Goal: Task Accomplishment & Management: Manage account settings

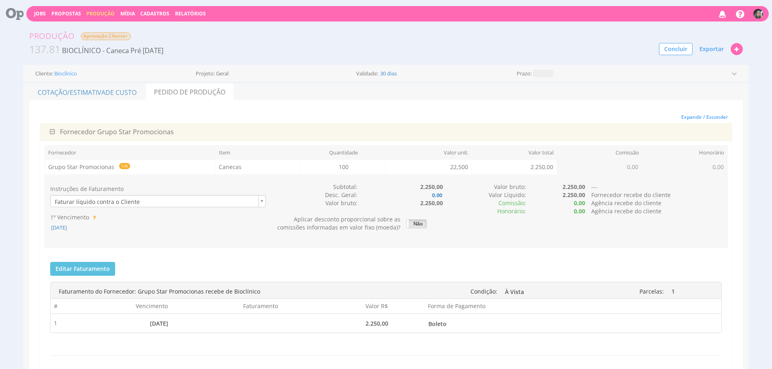
click at [463, 74] on div "Validade: 30 dias" at bounding box center [434, 74] width 156 height 6
click at [377, 90] on ul "Cotação/Estimativa de Custo Pedido de Produção" at bounding box center [386, 91] width 714 height 17
click at [609, 114] on div "Expandir / Esconder" at bounding box center [386, 117] width 692 height 12
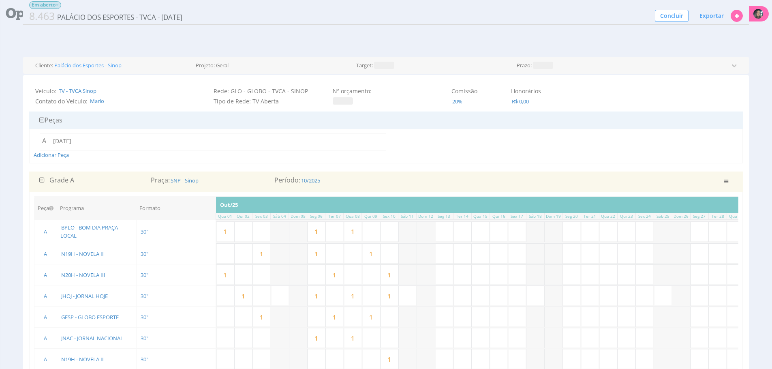
scroll to position [97, 0]
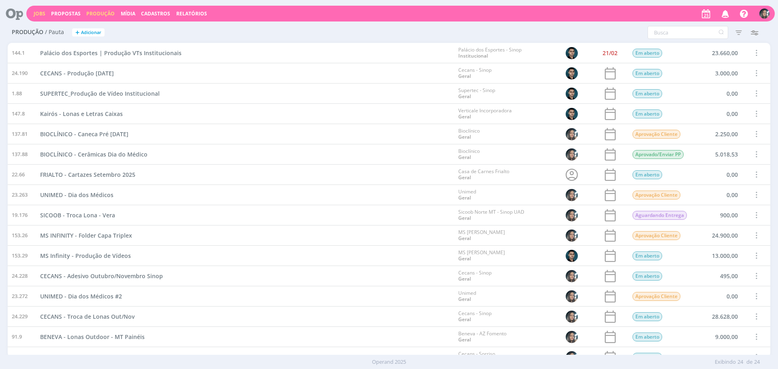
click at [41, 16] on link "Jobs" at bounding box center [40, 13] width 12 height 7
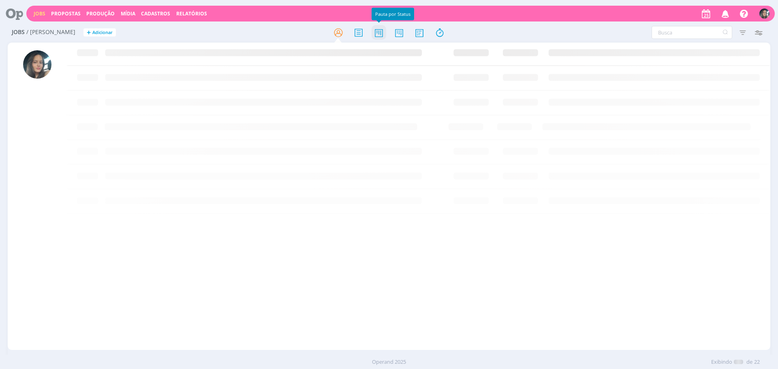
click at [375, 35] on icon at bounding box center [379, 33] width 15 height 16
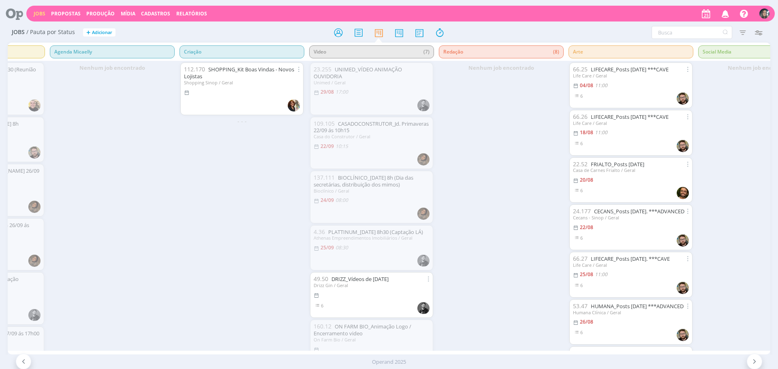
scroll to position [0, 222]
click at [73, 12] on span "Propostas" at bounding box center [66, 13] width 30 height 7
click at [98, 13] on link "Produção" at bounding box center [100, 13] width 28 height 7
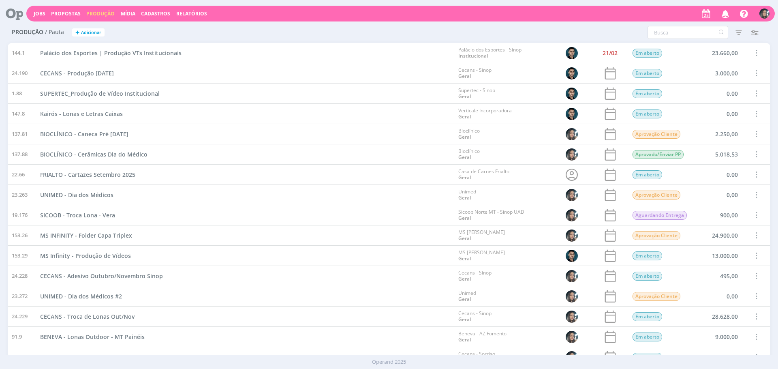
drag, startPoint x: 55, startPoint y: 13, endPoint x: 270, endPoint y: 123, distance: 242.3
click at [55, 13] on span "Propostas" at bounding box center [66, 13] width 30 height 7
click at [66, 13] on span "Propostas" at bounding box center [66, 13] width 30 height 7
click at [71, 24] on link "Propostas Comerciais" at bounding box center [68, 27] width 68 height 13
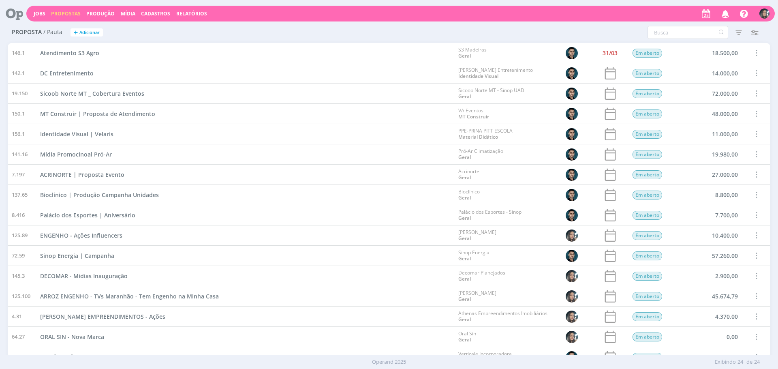
click at [65, 14] on span "Propostas" at bounding box center [66, 13] width 30 height 7
drag, startPoint x: 77, startPoint y: 37, endPoint x: 170, endPoint y: 56, distance: 94.4
click at [77, 37] on link "Contratos de Fee" at bounding box center [68, 41] width 68 height 13
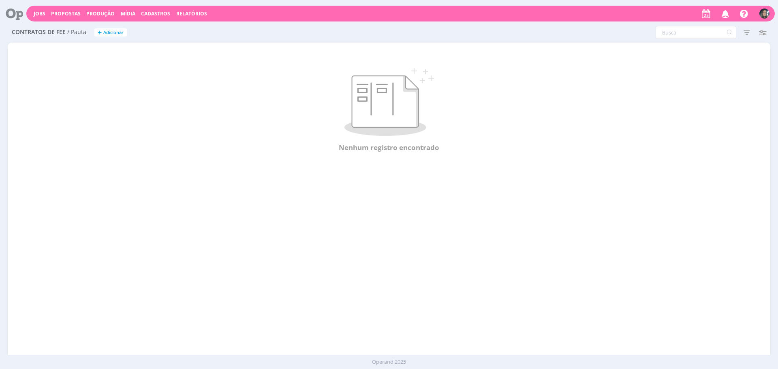
click at [68, 13] on span "Propostas" at bounding box center [66, 13] width 30 height 7
click at [77, 32] on link "Propostas Comerciais" at bounding box center [68, 27] width 68 height 13
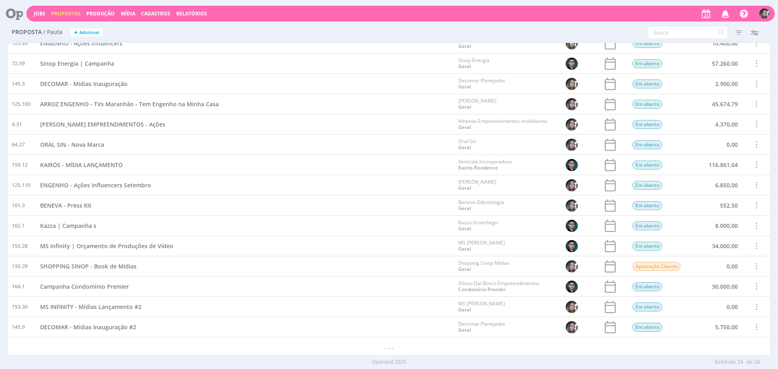
scroll to position [193, 0]
click at [98, 14] on link "Produção" at bounding box center [100, 13] width 28 height 7
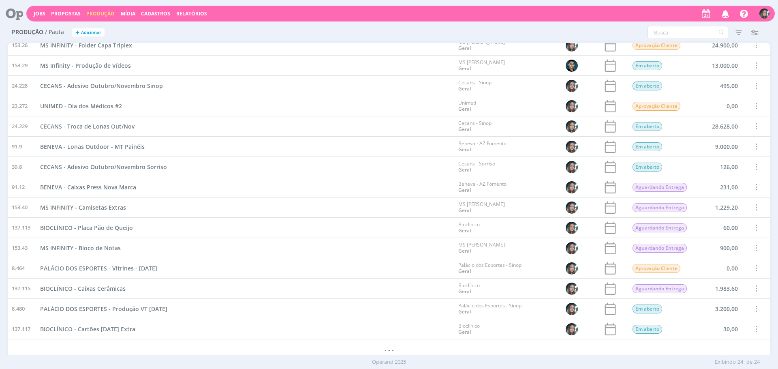
scroll to position [193, 0]
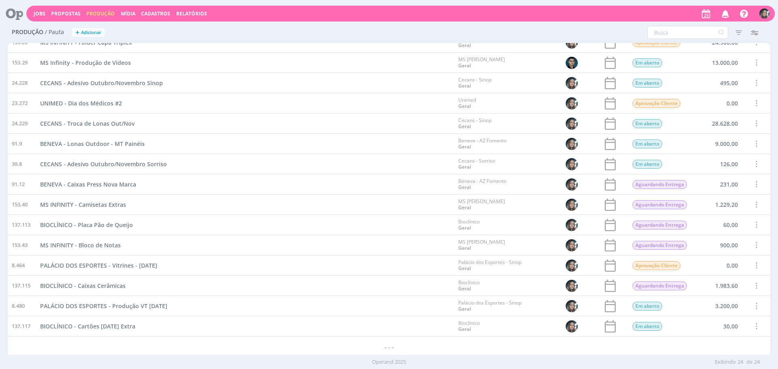
click at [390, 229] on div "BIOCLÍNICO - Placa Pão de Queijo" at bounding box center [245, 225] width 418 height 20
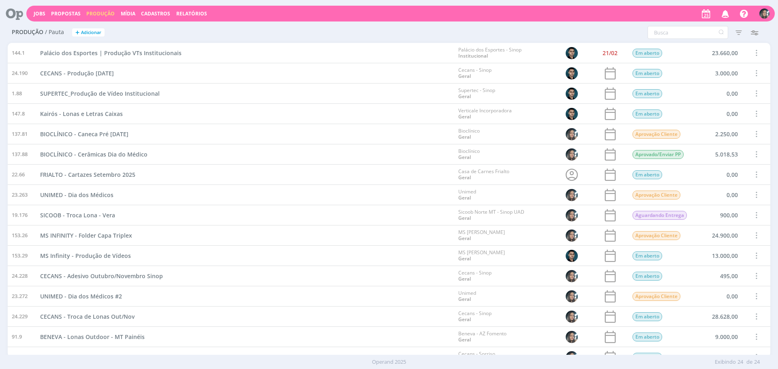
click at [244, 37] on h2 "Produção / Pauta + Adicionar" at bounding box center [135, 31] width 246 height 17
click at [243, 38] on h2 "Produção / Pauta + Adicionar" at bounding box center [135, 31] width 246 height 17
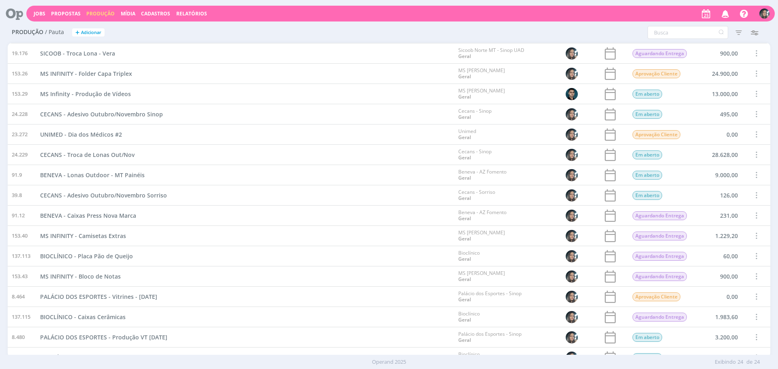
scroll to position [193, 0]
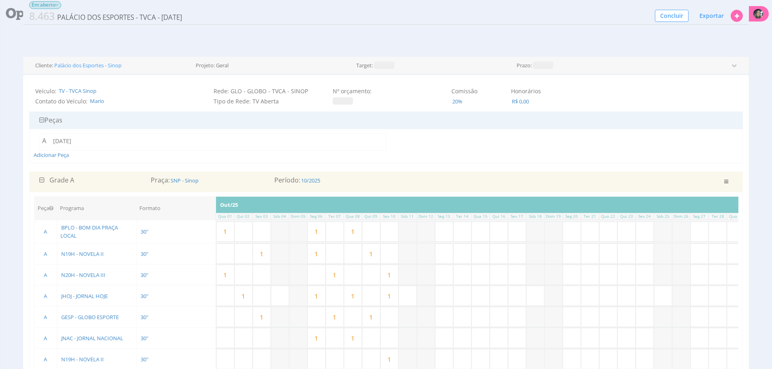
scroll to position [97, 0]
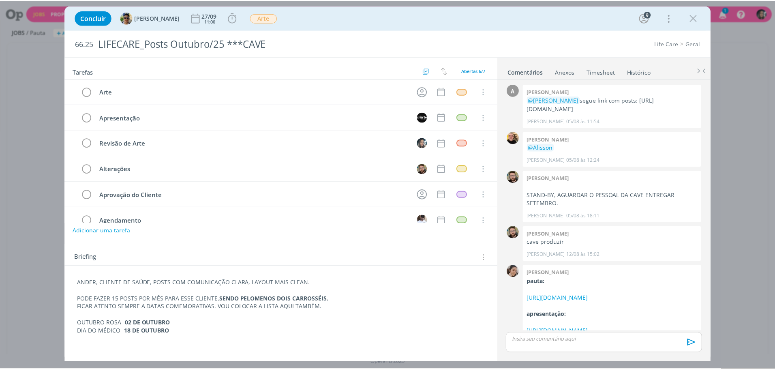
scroll to position [112, 0]
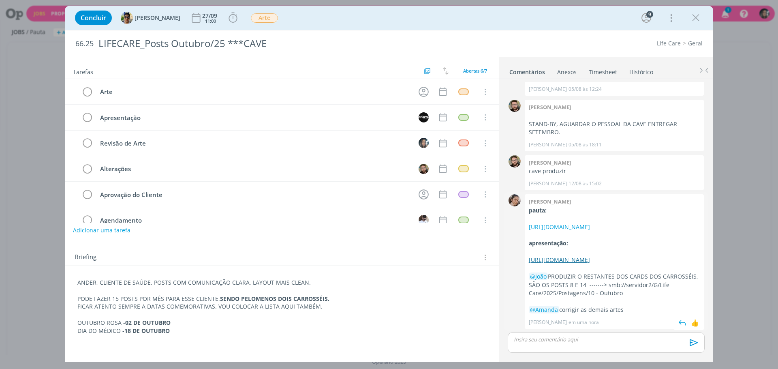
click at [590, 256] on link "[URL][DOMAIN_NAME]" at bounding box center [559, 260] width 61 height 8
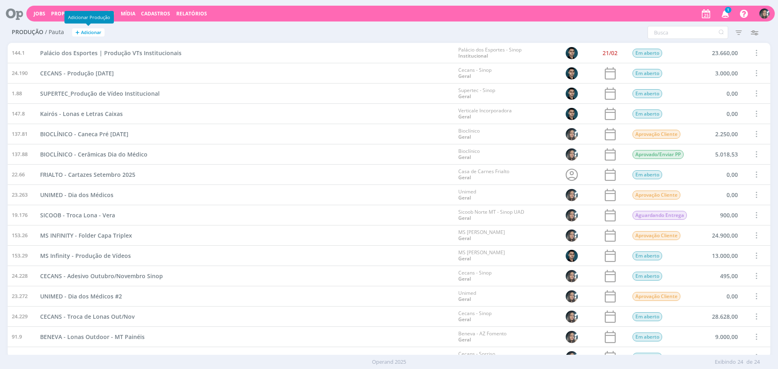
click at [94, 33] on span "Adicionar" at bounding box center [91, 32] width 20 height 5
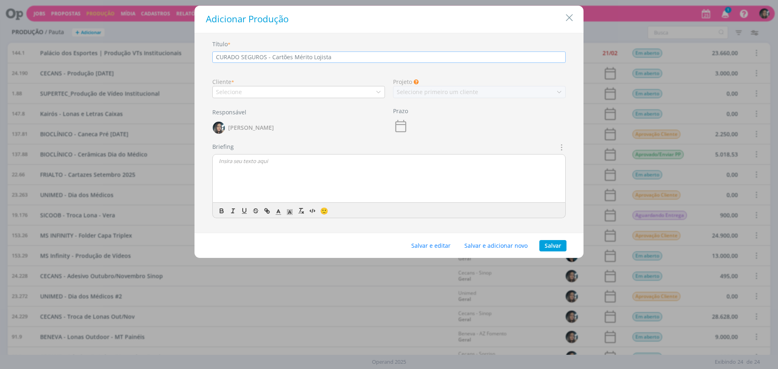
type input "CURADO SEGUROS - Cartões Mérito Lojista"
click at [309, 86] on div "Selecione" at bounding box center [298, 92] width 173 height 12
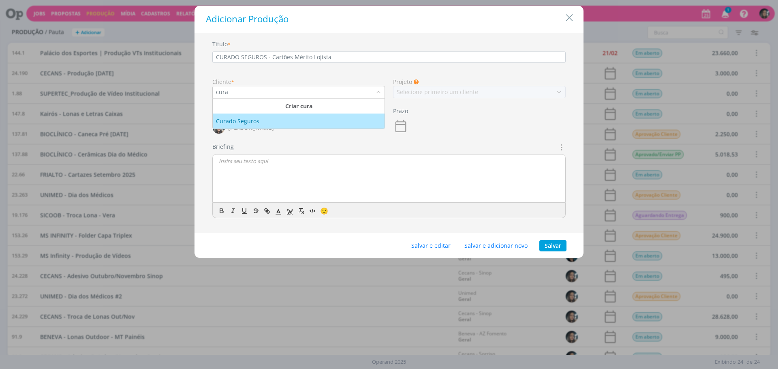
type input "cura"
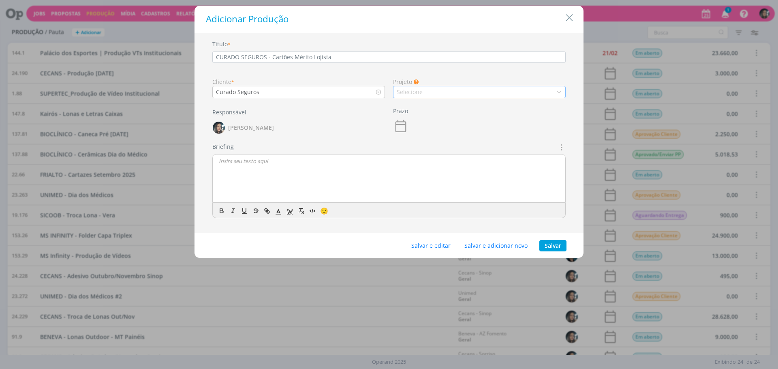
click at [437, 88] on div "Selecione" at bounding box center [479, 92] width 173 height 12
click at [442, 103] on div "Geral" at bounding box center [479, 106] width 165 height 9
click at [434, 242] on button "Salvar e editar" at bounding box center [431, 245] width 50 height 11
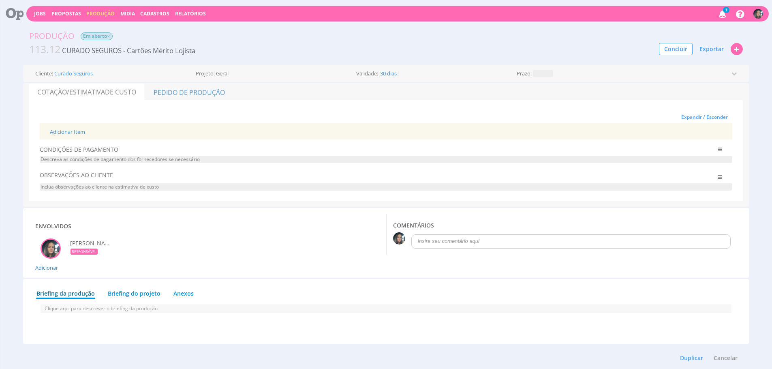
click at [68, 125] on div "Adicionar Item" at bounding box center [386, 131] width 684 height 17
click at [68, 126] on div "Adicionar Item" at bounding box center [386, 131] width 684 height 17
click at [71, 133] on link "Adicionar Item" at bounding box center [67, 131] width 35 height 7
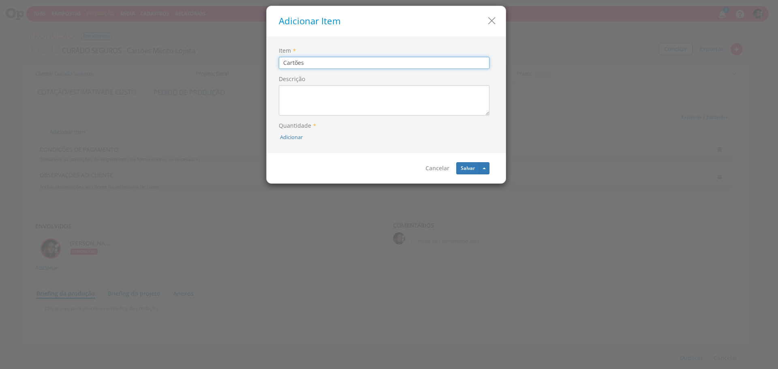
type input "Cartões"
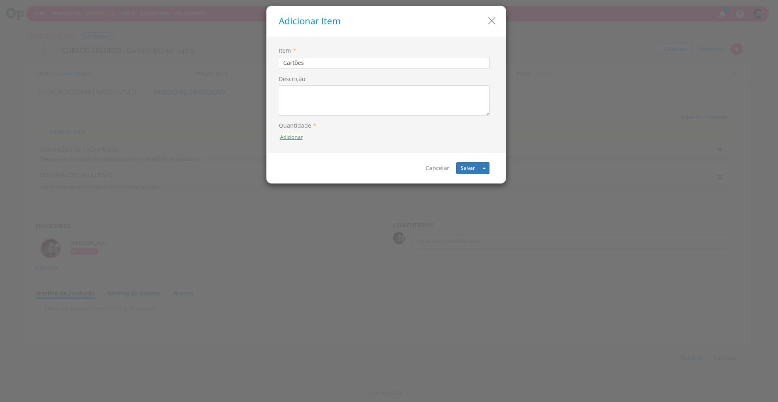
click at [289, 134] on button "Adicionar" at bounding box center [291, 137] width 23 height 8
type input "150"
click at [295, 113] on button "submit" at bounding box center [302, 119] width 14 height 12
click at [280, 133] on button "Adicionar" at bounding box center [291, 137] width 23 height 8
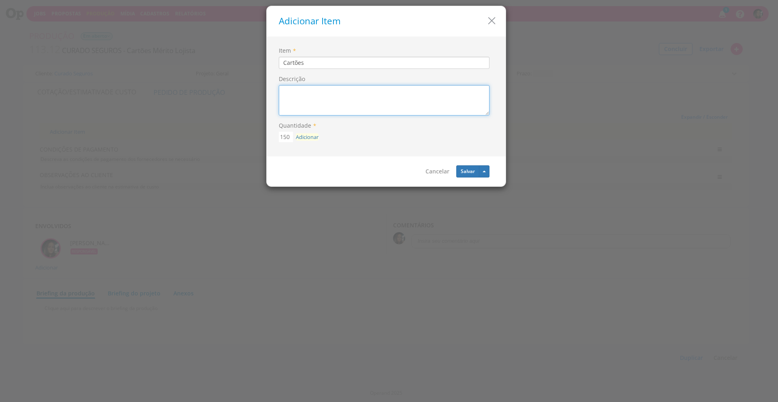
click at [320, 97] on textarea "Descrição" at bounding box center [384, 100] width 211 height 30
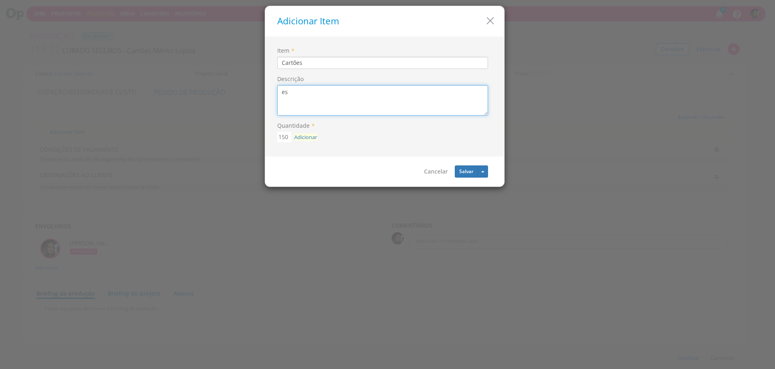
type textarea "e"
type textarea "Mesa Mérito Lojista 15x21"
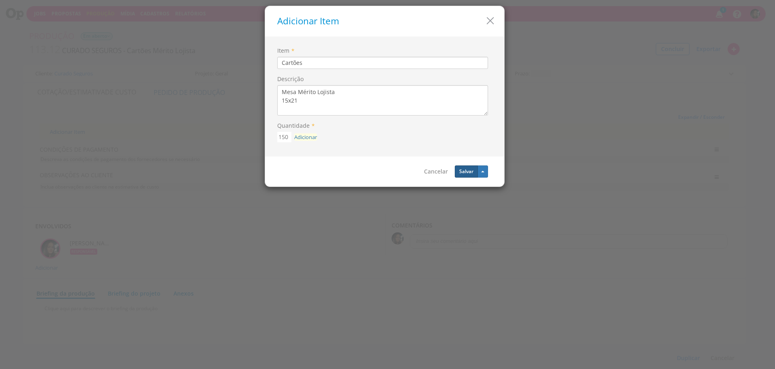
click at [468, 174] on button "Salvar" at bounding box center [466, 171] width 23 height 12
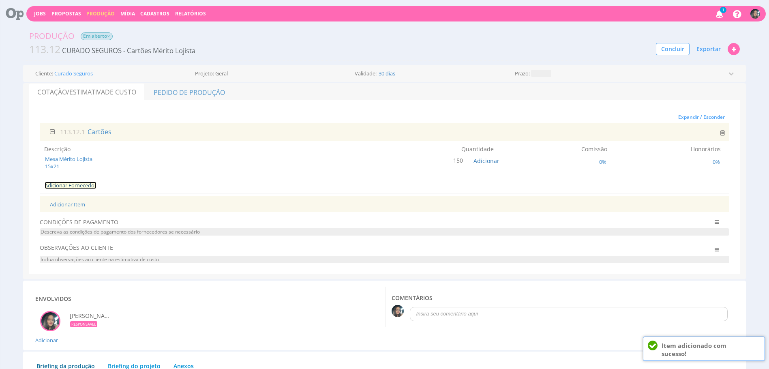
click at [81, 186] on link "Adicionar Fornecedor" at bounding box center [71, 185] width 52 height 7
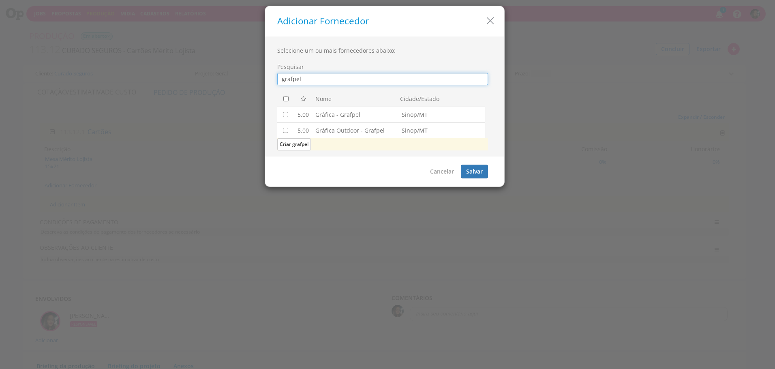
click at [321, 76] on input "grafpel" at bounding box center [382, 79] width 211 height 12
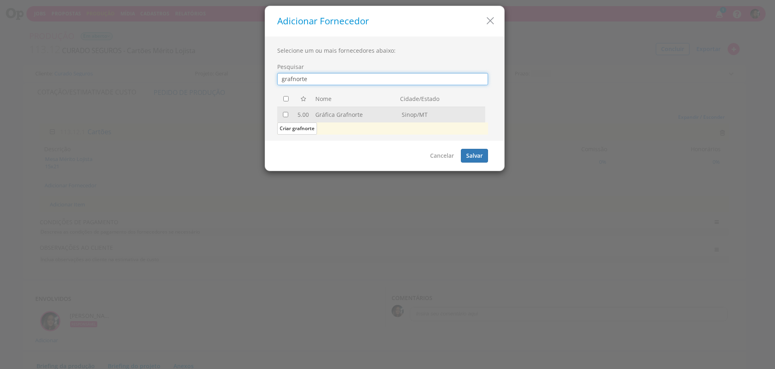
type input "grafnorte"
click at [284, 113] on input "checkbox" at bounding box center [285, 114] width 5 height 5
checkbox input "true"
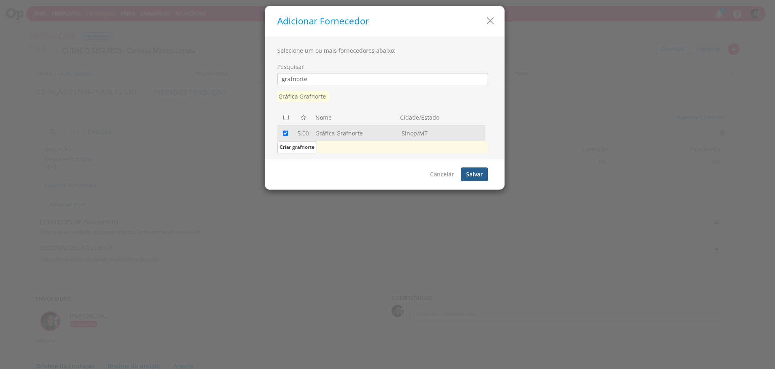
click at [468, 171] on button "Salvar" at bounding box center [474, 174] width 27 height 14
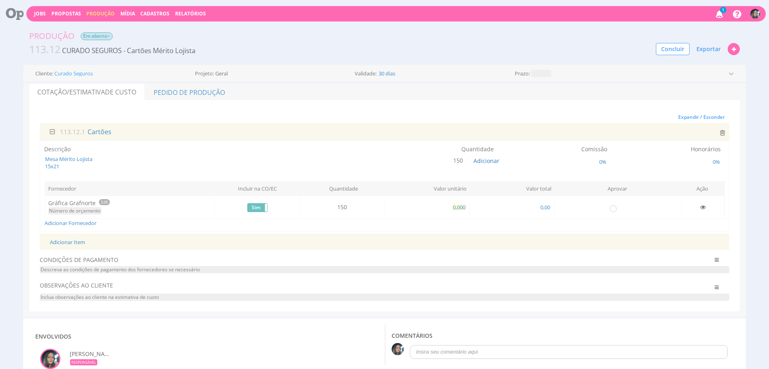
click at [462, 204] on span "0,000" at bounding box center [459, 206] width 14 height 7
type input "2,666"
click at [462, 205] on span "2,666" at bounding box center [459, 206] width 14 height 7
click at [545, 208] on span "399,90" at bounding box center [542, 206] width 17 height 7
type input "400,00"
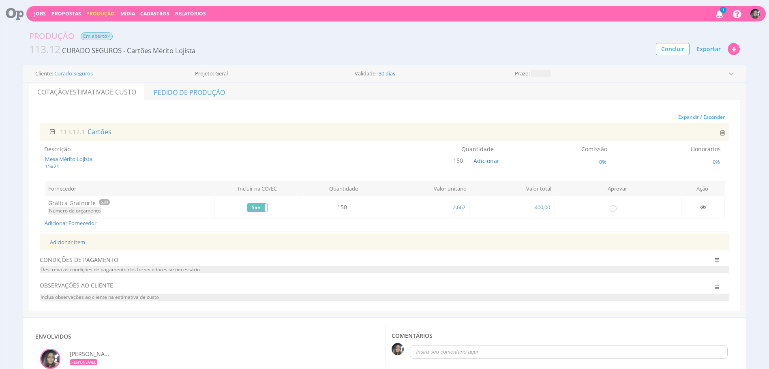
click at [493, 223] on div "Adicionar Fornecedor" at bounding box center [385, 223] width 680 height 8
click at [74, 227] on div "Adicionar Fornecedor" at bounding box center [385, 223] width 680 height 8
click at [77, 222] on link "Adicionar Fornecedor" at bounding box center [71, 222] width 52 height 7
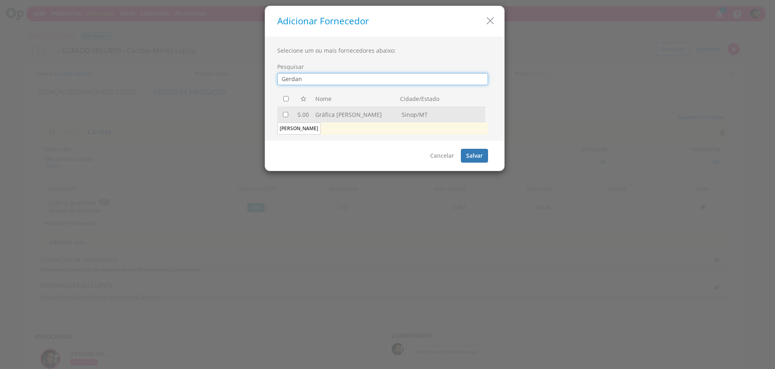
type input "Gerdan"
click at [284, 112] on input "checkbox" at bounding box center [285, 114] width 5 height 5
checkbox input "true"
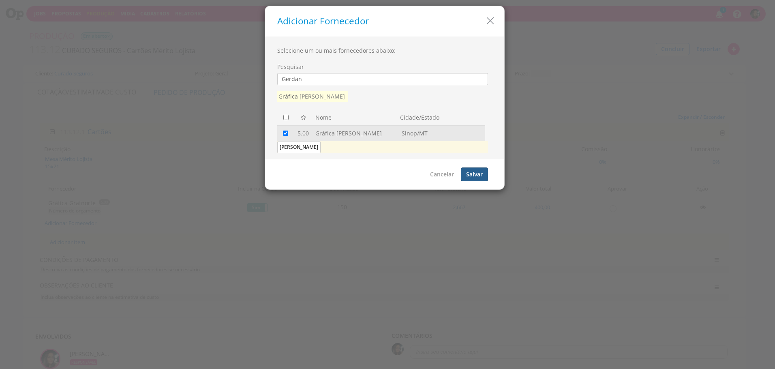
click at [468, 169] on button "Salvar" at bounding box center [474, 174] width 27 height 14
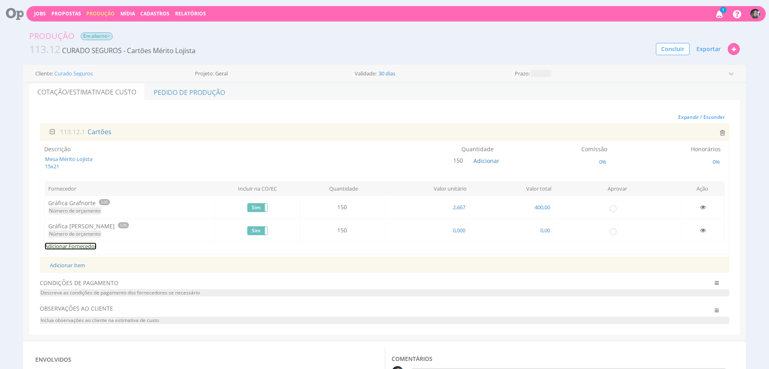
click at [66, 244] on link "Adicionar Fornecedor" at bounding box center [71, 245] width 52 height 7
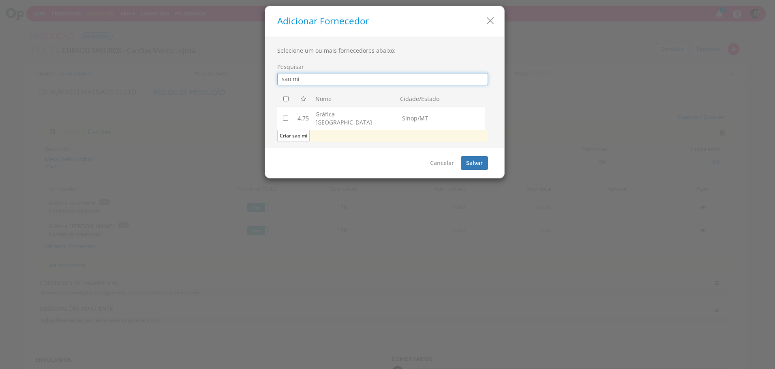
type input "sao mi"
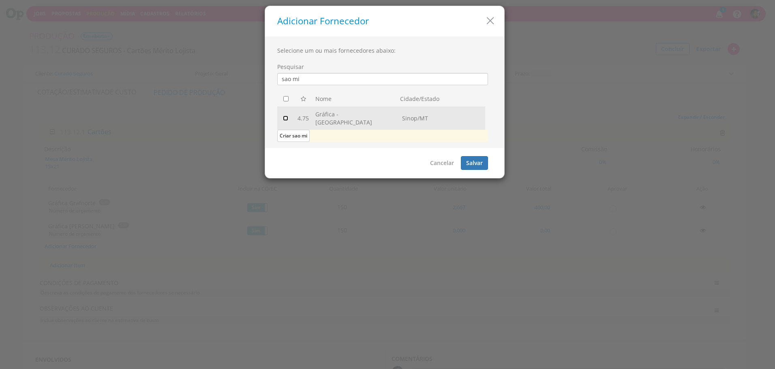
click at [284, 115] on input "checkbox" at bounding box center [285, 117] width 5 height 5
checkbox input "true"
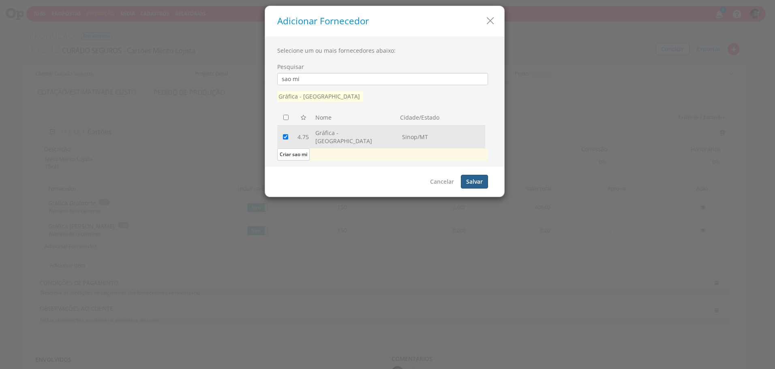
click at [474, 177] on button "Salvar" at bounding box center [474, 182] width 27 height 14
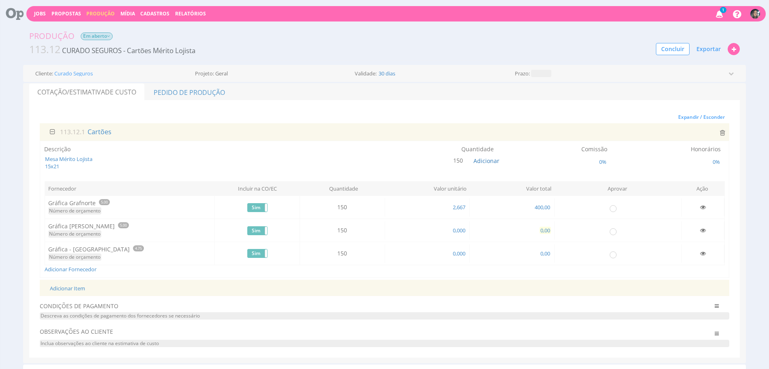
click at [546, 233] on span "0,00" at bounding box center [544, 230] width 11 height 7
type input "225,00"
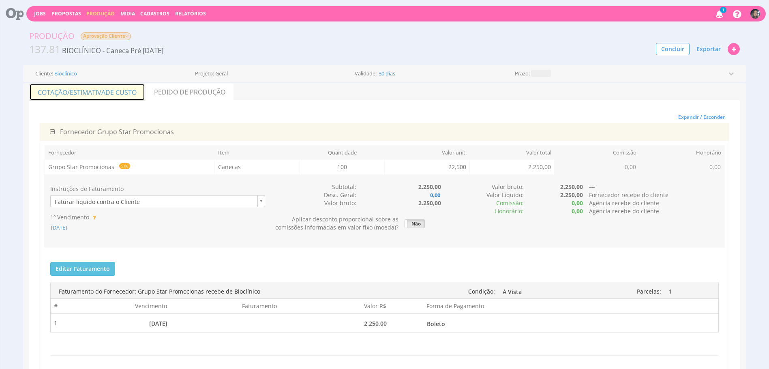
click at [111, 92] on span "de Custo" at bounding box center [120, 92] width 31 height 9
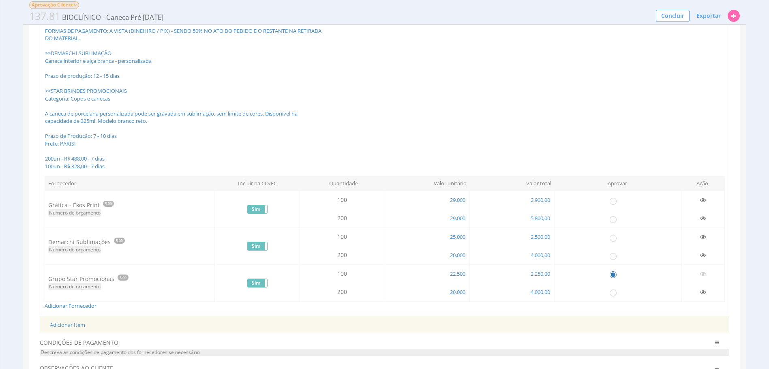
scroll to position [195, 0]
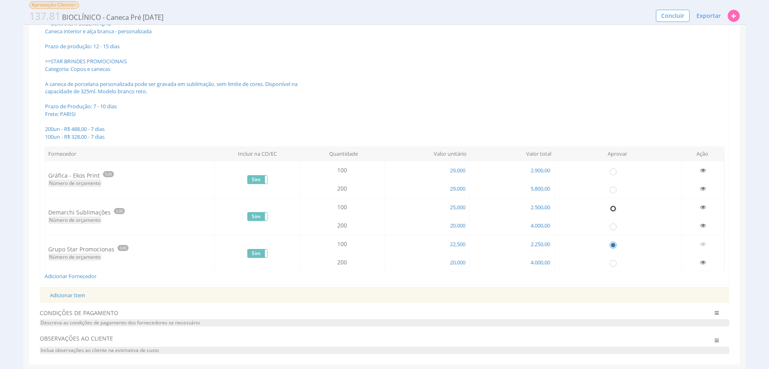
click at [609, 209] on input "radio" at bounding box center [613, 208] width 8 height 8
radio input "true"
click at [613, 246] on input "radio" at bounding box center [613, 245] width 8 height 8
radio input "false"
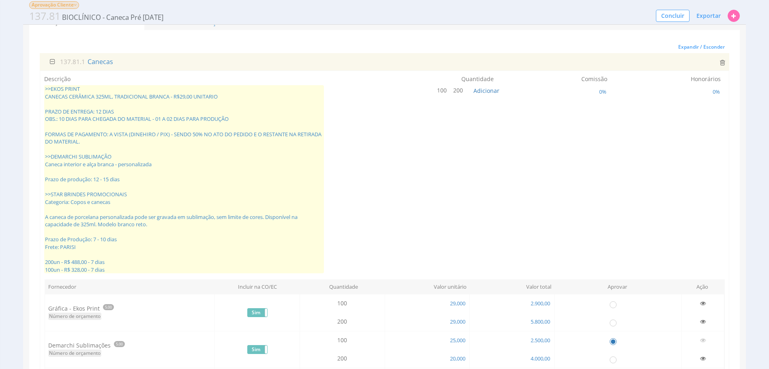
scroll to position [28, 0]
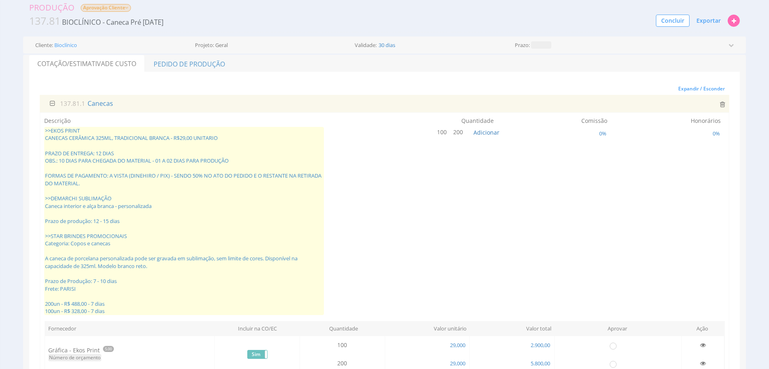
click at [188, 207] on span ">>EKOS PRINT CANECAS CERÂMICA 325ML, TRADICIONAL BRANCA - R$29,00 UNITARIO PRAZ…" at bounding box center [184, 221] width 280 height 188
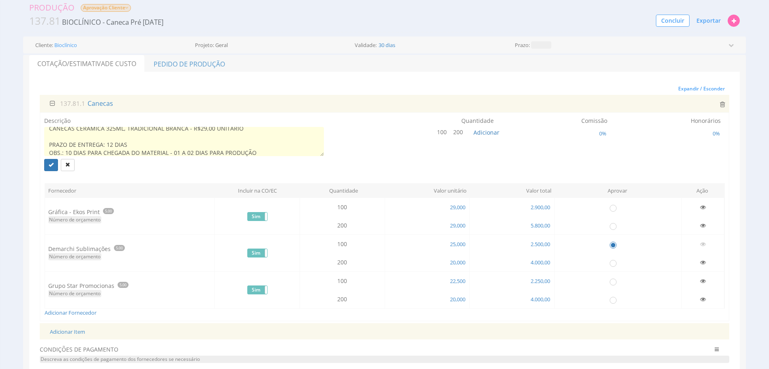
scroll to position [0, 0]
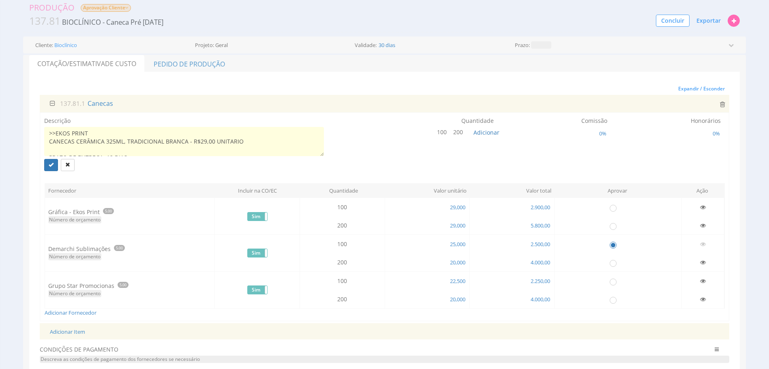
type textarea "PRAZO DE ENTREGA: 12 DIAS OBS.: 10 DIAS PARA CHEGADA DO MATERIAL - 01 A 02 DIAS…"
drag, startPoint x: 259, startPoint y: 149, endPoint x: 28, endPoint y: 120, distance: 233.2
click at [28, 120] on div "Encargos Encargo aplicado 0% Sem encargo Cotação/Estimativa de Custo Pedido de …" at bounding box center [384, 231] width 722 height 352
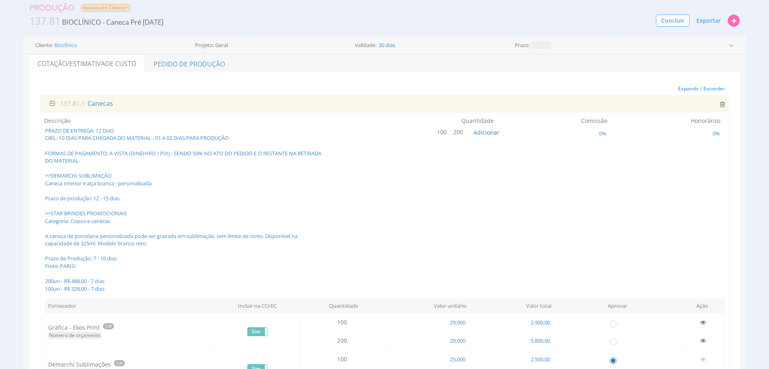
click at [138, 172] on span "PRAZO DE ENTREGA: 12 DIAS OBS.: 10 DIAS PARA CHEGADA DO MATERIAL - 01 A 02 DIAS…" at bounding box center [184, 209] width 280 height 165
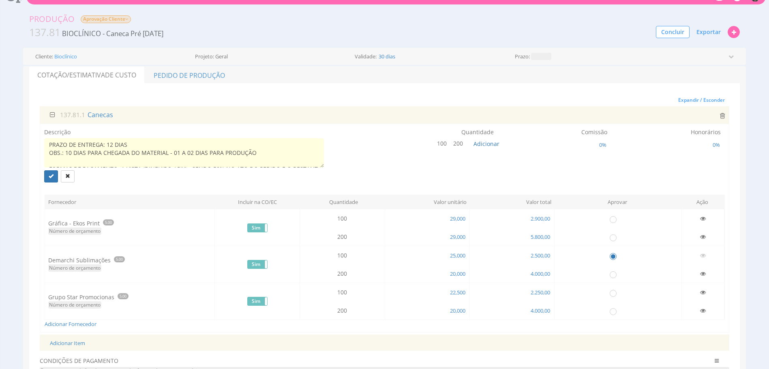
type textarea "DEMARCHI SUBLIMAÇÃO Caneca interior e alça branca - personalizada Prazo de prod…"
drag, startPoint x: 54, startPoint y: 145, endPoint x: 26, endPoint y: 139, distance: 29.3
click at [26, 139] on div "Encargos Encargo aplicado 0% Sem encargo Cotação/Estimativa de Custo Pedido de …" at bounding box center [384, 242] width 722 height 352
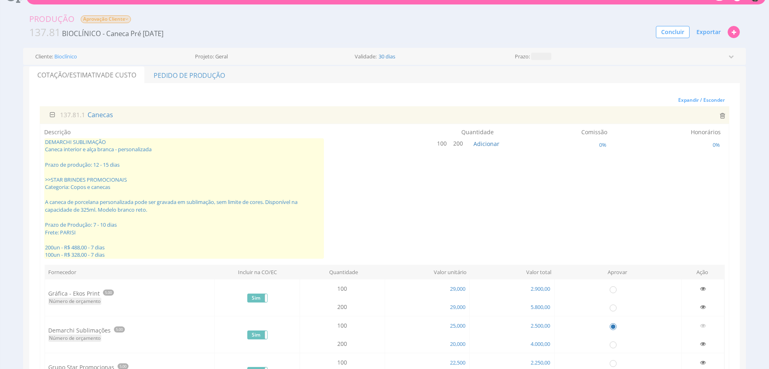
click at [111, 163] on span "DEMARCHI SUBLIMAÇÃO Caneca interior e alça branca - personalizada Prazo de prod…" at bounding box center [184, 198] width 280 height 120
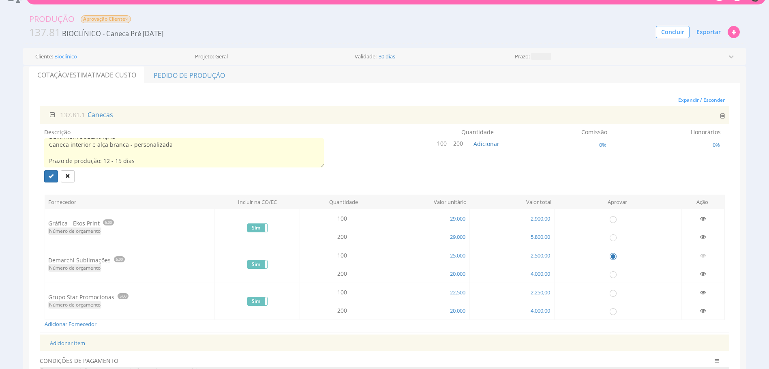
scroll to position [24, 0]
drag, startPoint x: 122, startPoint y: 166, endPoint x: 49, endPoint y: 150, distance: 73.9
click at [49, 150] on textarea "DEMARCHI SUBLIMAÇÃO Caneca interior e alça branca - personalizada Prazo de prod…" at bounding box center [184, 152] width 280 height 29
type textarea "DEMARCHI SUBLIMAÇÃO Caneca interior e alça branca - personalizada Prazo de prod…"
click at [52, 174] on icon "submit" at bounding box center [51, 175] width 5 height 5
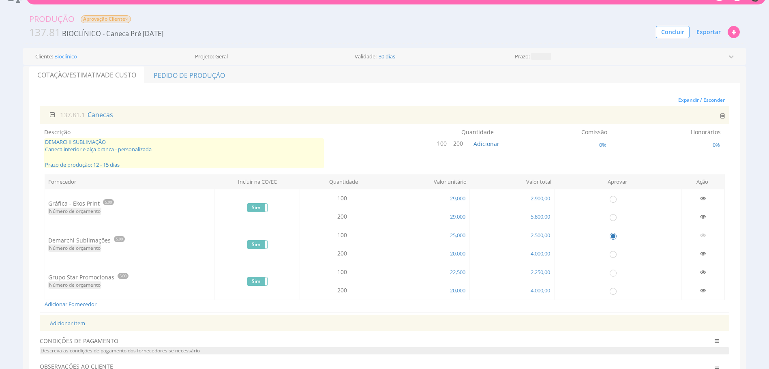
click at [198, 167] on span "DEMARCHI SUBLIMAÇÃO Caneca interior e alça branca - personalizada Prazo de prod…" at bounding box center [184, 153] width 280 height 30
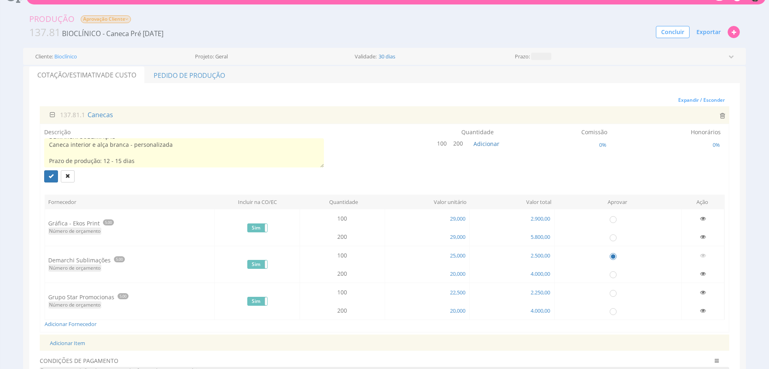
scroll to position [16, 0]
type textarea "DEMARCHI SUBLIMAÇÃO Caneca interior e alça branca - personalizada Prazo de prod…"
click at [6, 190] on div "Produção Aprovação Cliente 137.81 BIOCLÍNICO - Caneca Pré Natal Concluir Export…" at bounding box center [384, 290] width 769 height 571
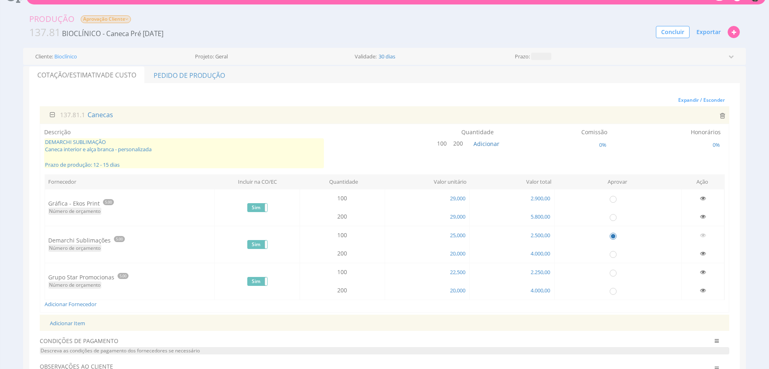
click at [160, 151] on span "DEMARCHI SUBLIMAÇÃO Caneca interior e alça branca - personalizada Prazo de prod…" at bounding box center [184, 153] width 280 height 30
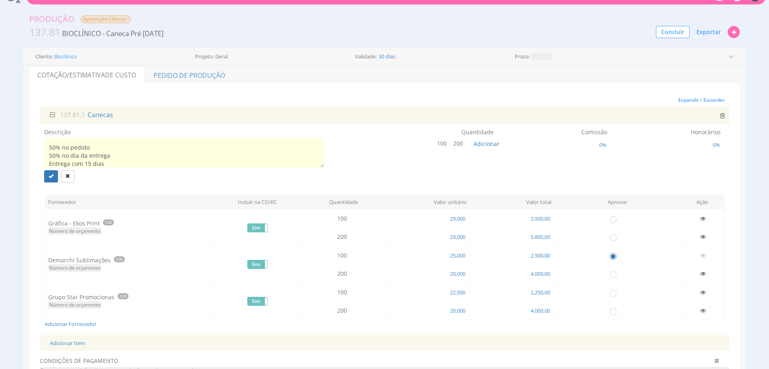
scroll to position [41, 0]
drag, startPoint x: 108, startPoint y: 166, endPoint x: 50, endPoint y: 159, distance: 58.4
click at [50, 159] on textarea "DEMARCHI SUBLIMAÇÃO Caneca interior e alça branca - personalizada Prazo de prod…" at bounding box center [184, 152] width 280 height 29
click at [48, 143] on textarea "DEMARCHI SUBLIMAÇÃO Caneca interior e alça branca - personalizada Prazo de prod…" at bounding box center [184, 152] width 280 height 29
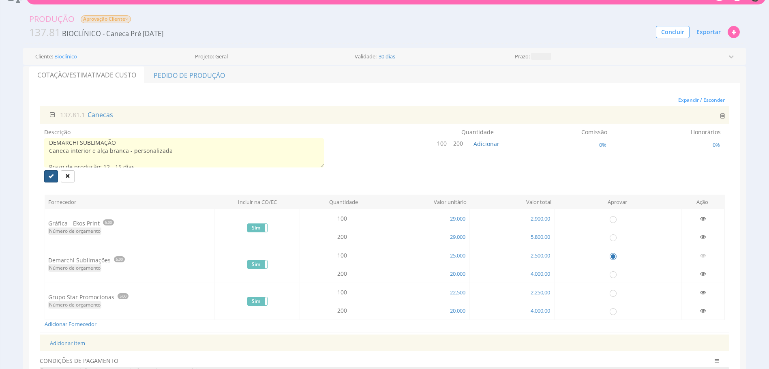
type textarea "DEMARCHI SUBLIMAÇÃO Caneca interior e alça branca - personalizada Prazo de prod…"
click at [49, 180] on button "submit" at bounding box center [51, 176] width 14 height 12
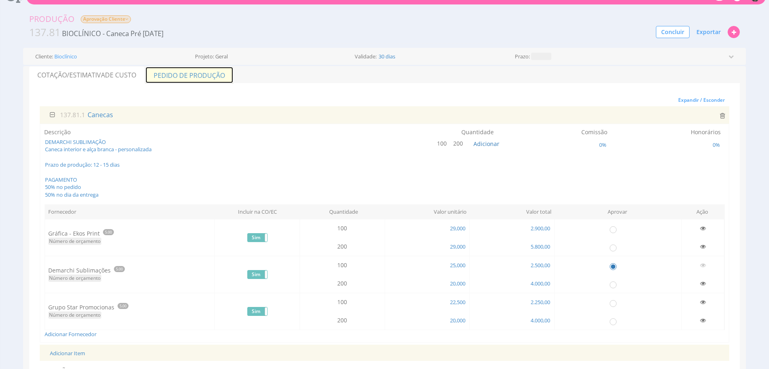
click at [206, 80] on link "Pedido de Produção" at bounding box center [189, 74] width 88 height 17
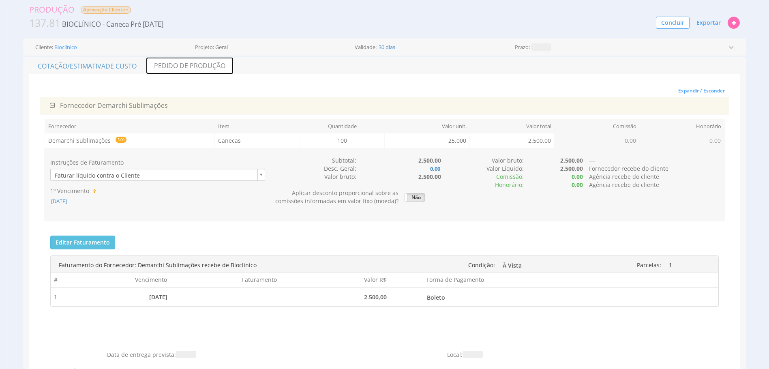
scroll to position [30, 0]
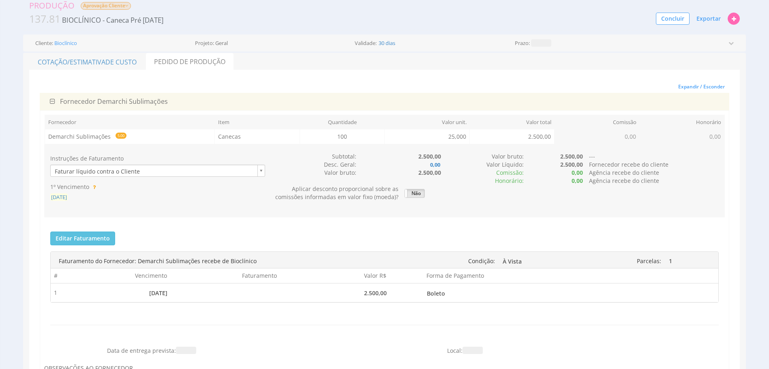
click at [61, 197] on span "[DATE]" at bounding box center [58, 196] width 17 height 7
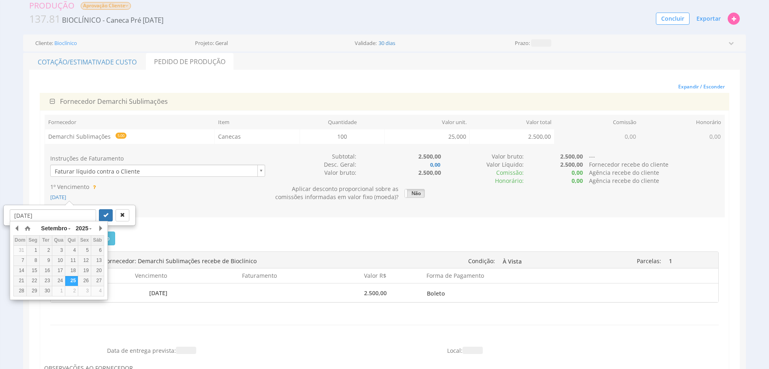
click at [80, 279] on div "26" at bounding box center [84, 280] width 13 height 7
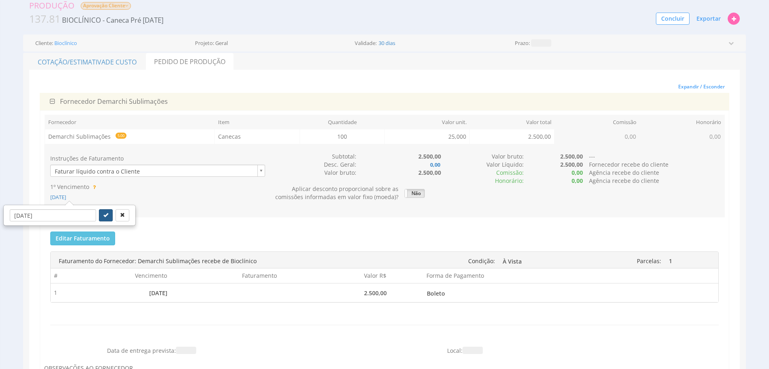
click at [103, 215] on icon "submit" at bounding box center [105, 214] width 5 height 5
type input "26/09/2025"
click at [80, 232] on button "Editar Faturamento" at bounding box center [82, 238] width 65 height 14
click at [83, 242] on button "Editar Faturamento" at bounding box center [82, 238] width 65 height 14
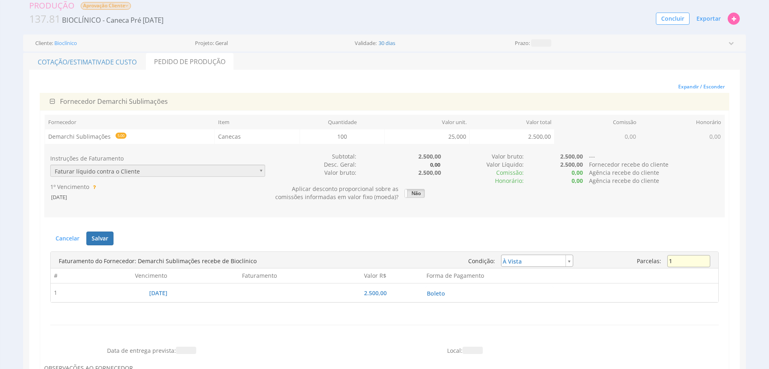
click at [695, 260] on input "1" at bounding box center [688, 261] width 43 height 12
type input "2"
type input "installment"
type input "1.250,00"
click at [93, 235] on button "Salvar" at bounding box center [99, 238] width 27 height 14
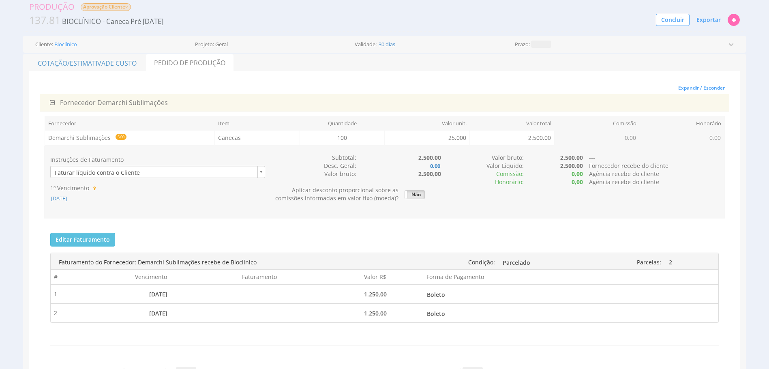
scroll to position [29, 0]
click at [94, 249] on div "Faturamento do Fornecedor: Demarchi Sublimações recebe de Bioclínico Condição: …" at bounding box center [384, 296] width 668 height 99
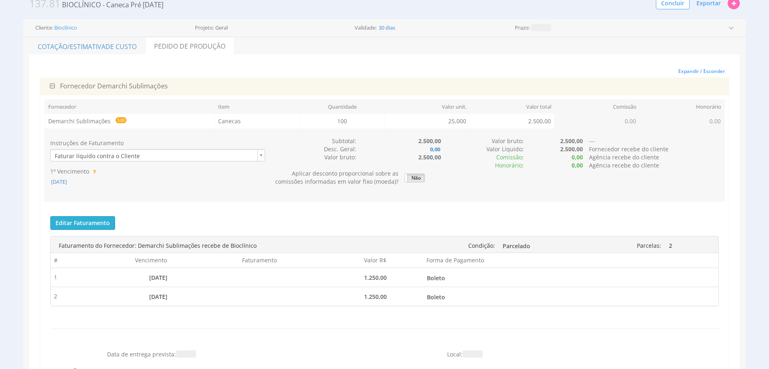
scroll to position [49, 0]
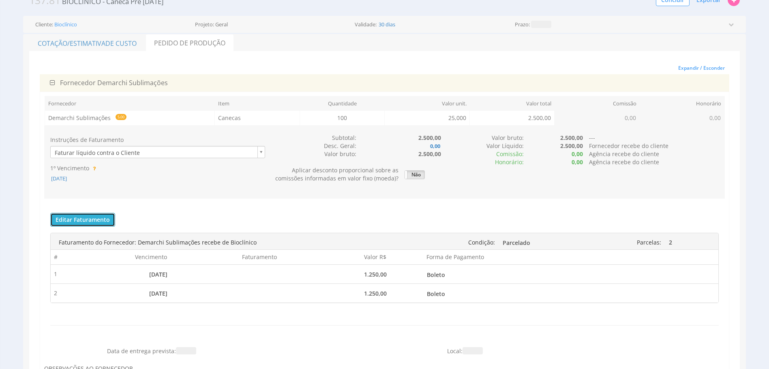
click at [73, 224] on button "Editar Faturamento" at bounding box center [82, 220] width 65 height 14
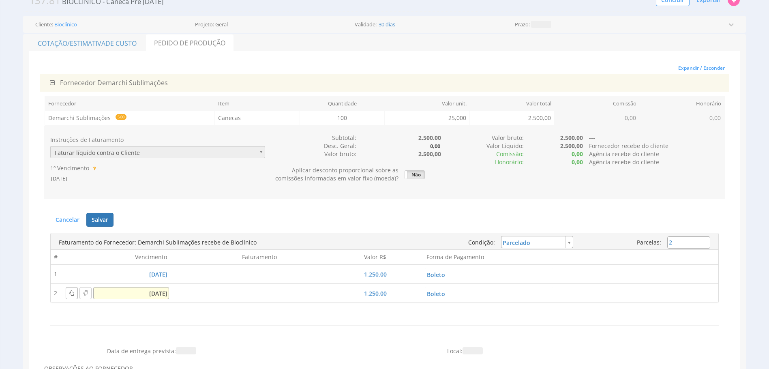
click at [149, 291] on input "26/10/2025" at bounding box center [131, 293] width 76 height 12
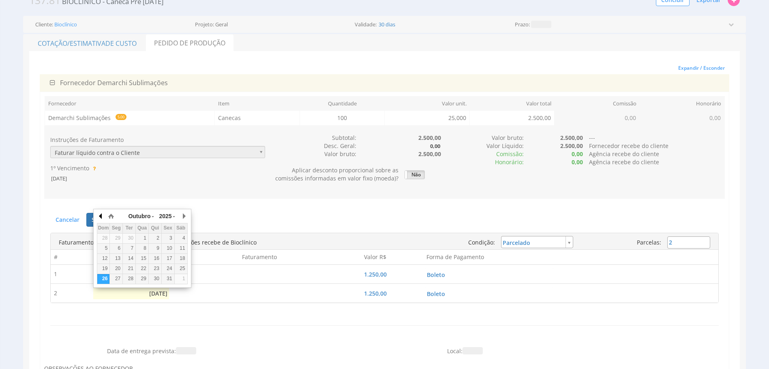
click at [103, 216] on button "button" at bounding box center [101, 216] width 8 height 12
click at [184, 214] on button "button" at bounding box center [184, 216] width 8 height 12
click at [97, 218] on button "button" at bounding box center [101, 216] width 8 height 12
click at [184, 219] on button "button" at bounding box center [184, 216] width 8 height 12
click at [180, 246] on div "11" at bounding box center [181, 248] width 13 height 7
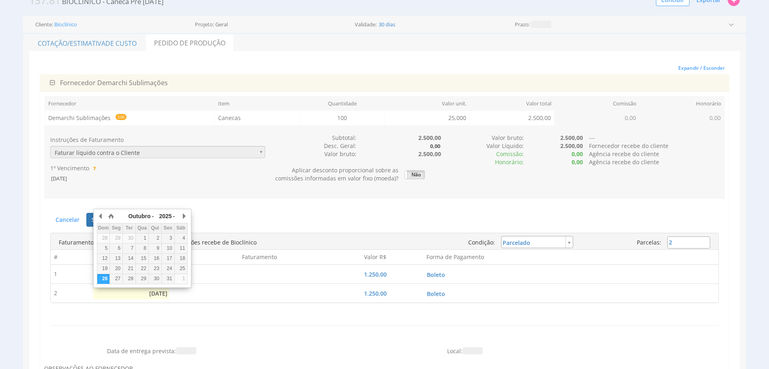
type input "11/10/2025"
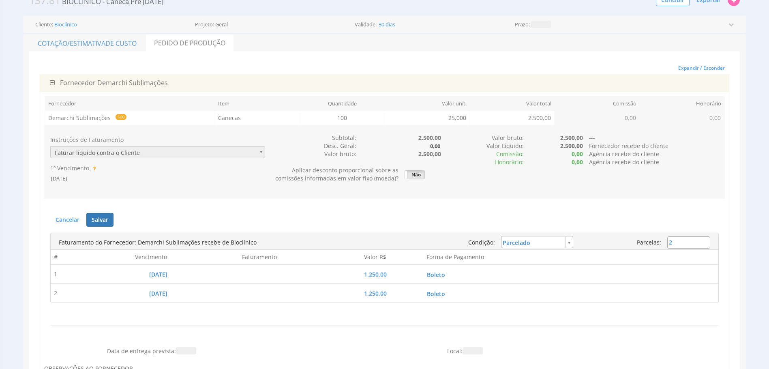
click at [113, 220] on div "Enviar para o Financeiro Faturas enviadas para o financeiro em Invalid date" at bounding box center [114, 217] width 2 height 8
click at [110, 220] on button "Salvar" at bounding box center [99, 220] width 27 height 14
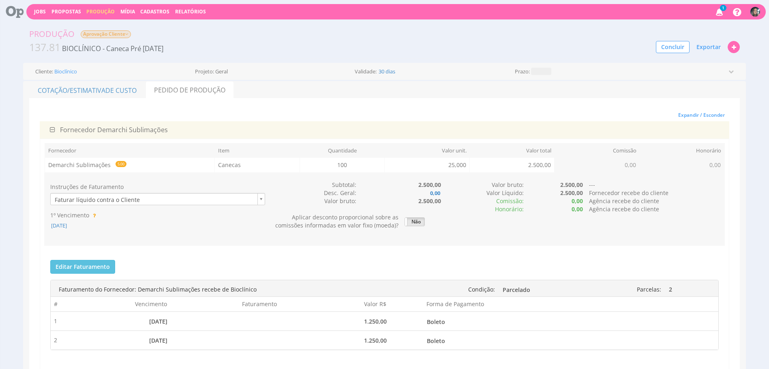
scroll to position [0, 0]
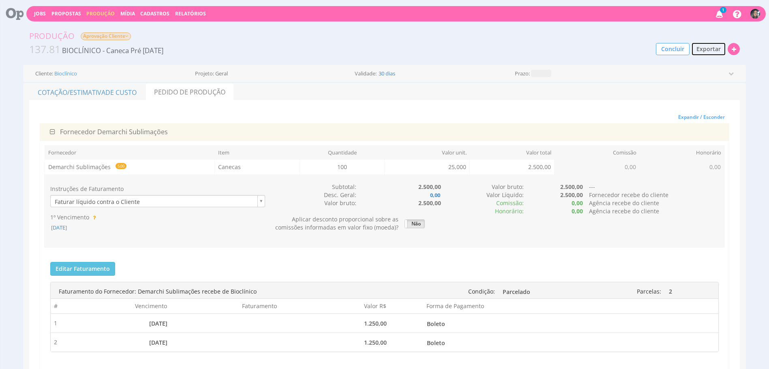
click at [712, 54] on button "Exportar" at bounding box center [708, 49] width 35 height 14
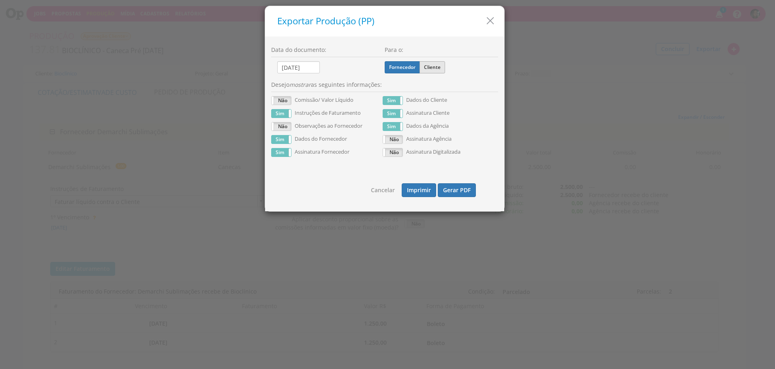
click at [434, 66] on label "Cliente" at bounding box center [432, 67] width 26 height 12
click at [0, 0] on input "Cliente" at bounding box center [0, 0] width 0 height 0
click at [457, 189] on button "Gerar PDF" at bounding box center [457, 190] width 38 height 14
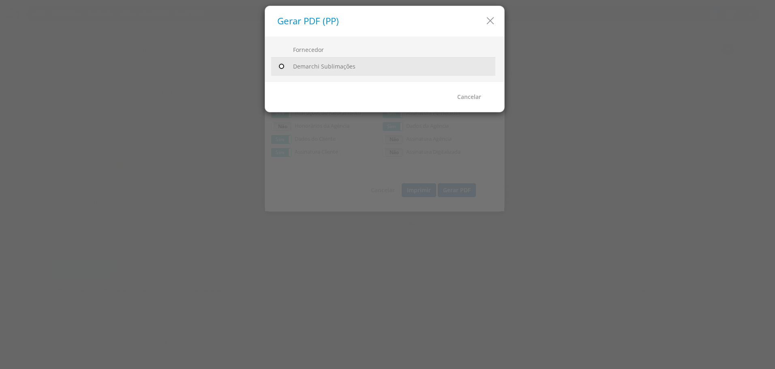
click at [280, 69] on input "radio" at bounding box center [281, 66] width 8 height 8
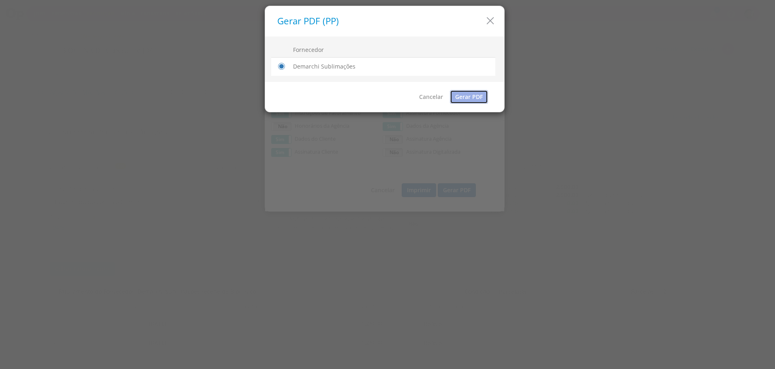
click at [459, 97] on link "Gerar PDF" at bounding box center [469, 97] width 38 height 14
click at [487, 19] on icon "button" at bounding box center [490, 21] width 12 height 12
click at [487, 20] on icon "button" at bounding box center [487, 21] width 12 height 12
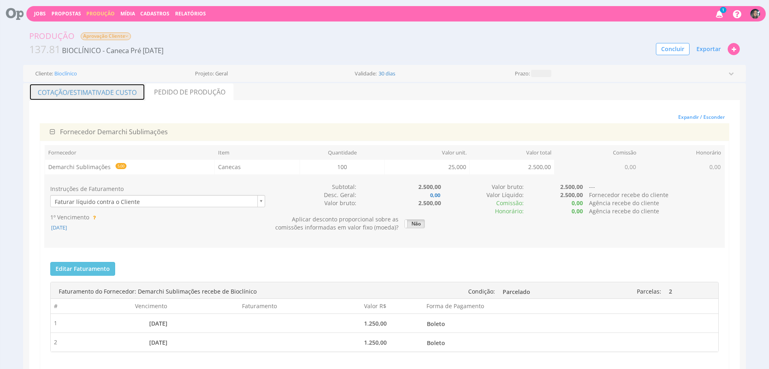
drag, startPoint x: 103, startPoint y: 95, endPoint x: 151, endPoint y: 139, distance: 65.7
click at [103, 95] on link "Cotação/Estimativa de Custo" at bounding box center [87, 91] width 116 height 17
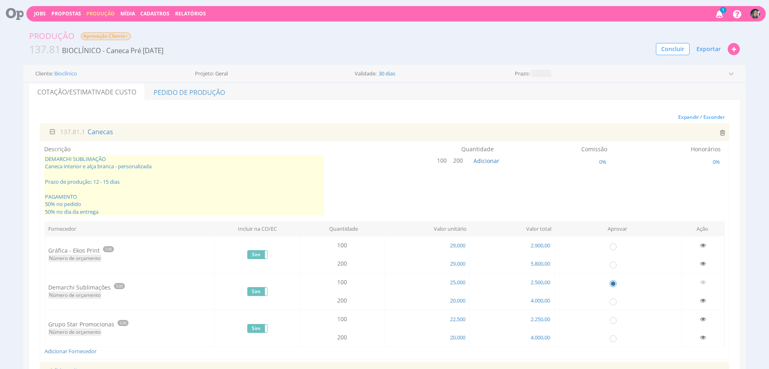
click at [150, 159] on span "DEMARCHI SUBLIMAÇÃO Caneca interior e alça branca - personalizada Prazo de prod…" at bounding box center [184, 185] width 280 height 60
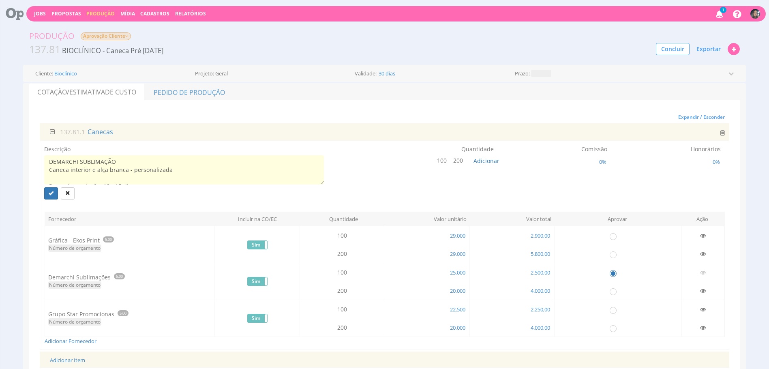
click at [25, 167] on div "Encargos Encargo aplicado 0% Sem encargo Cotação/Estimativa de Custo Pedido de …" at bounding box center [384, 259] width 722 height 352
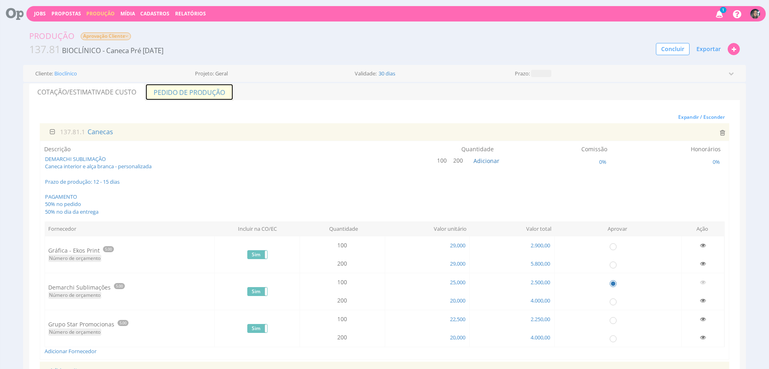
click at [209, 85] on link "Pedido de Produção" at bounding box center [189, 91] width 88 height 17
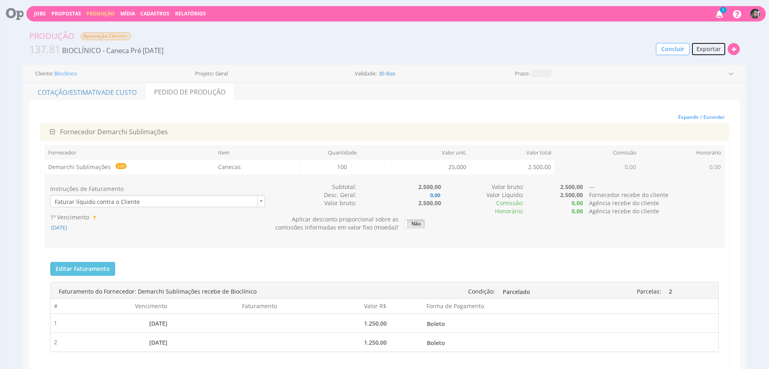
click at [704, 53] on button "Exportar" at bounding box center [708, 49] width 35 height 14
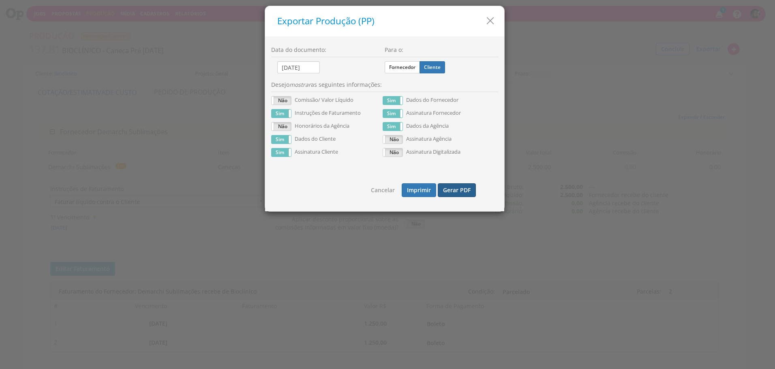
click at [458, 192] on button "Gerar PDF" at bounding box center [457, 190] width 38 height 14
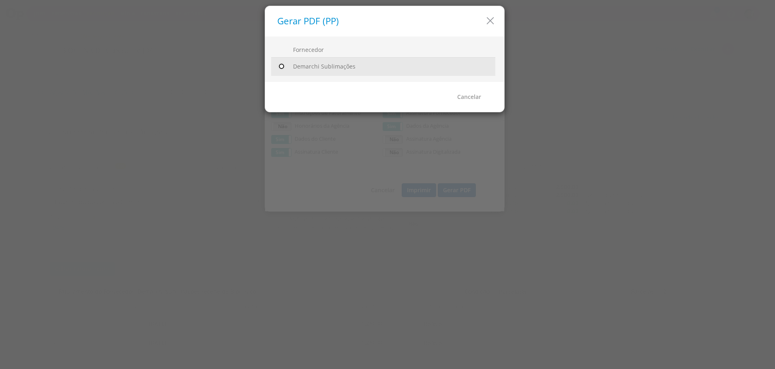
click at [279, 64] on input "radio" at bounding box center [281, 66] width 8 height 8
radio input "true"
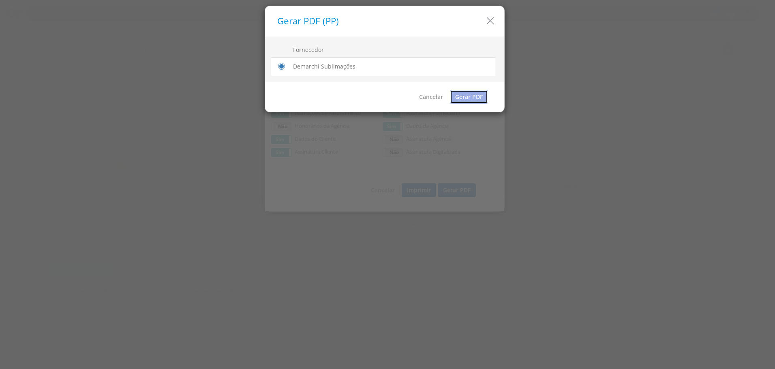
click at [466, 100] on link "Gerar PDF" at bounding box center [469, 97] width 38 height 14
click at [486, 23] on icon "button" at bounding box center [490, 21] width 12 height 12
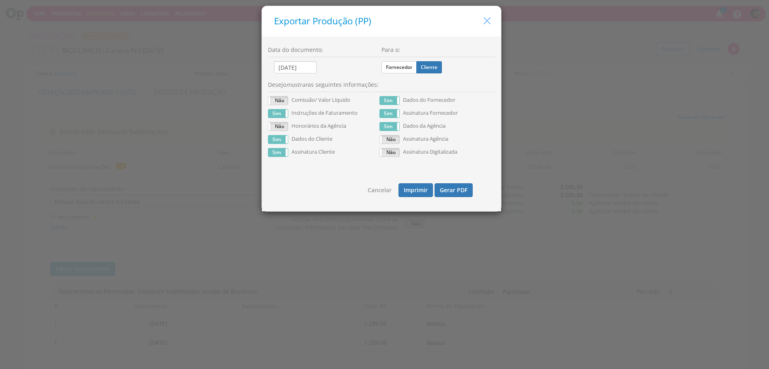
click at [487, 21] on icon "button" at bounding box center [487, 21] width 12 height 12
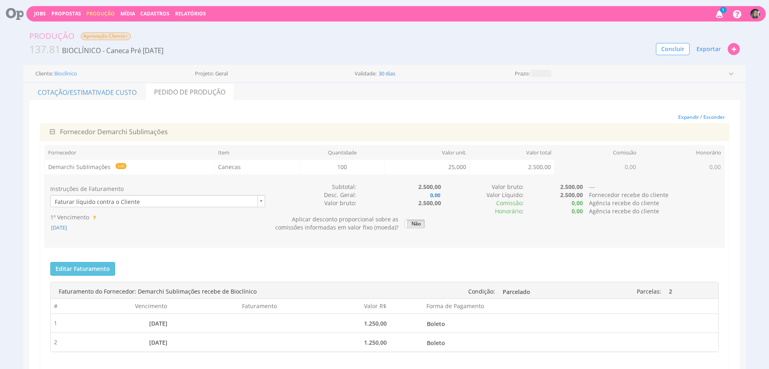
click at [101, 32] on span "Aprovação Cliente" at bounding box center [106, 36] width 50 height 8
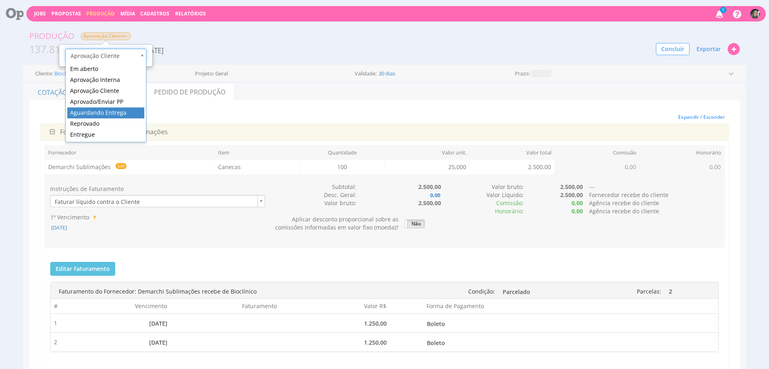
scroll to position [0, 2]
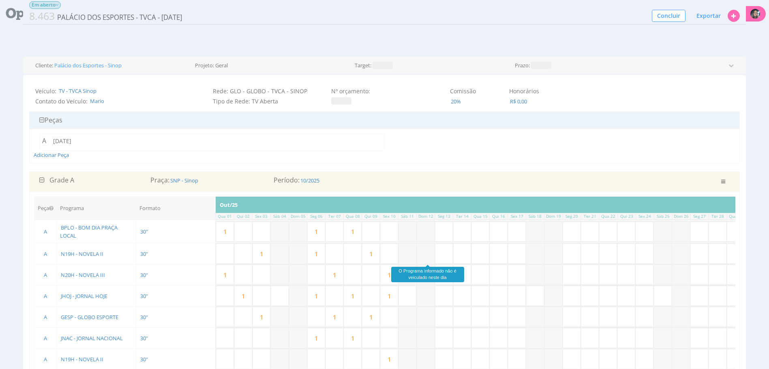
scroll to position [97, 0]
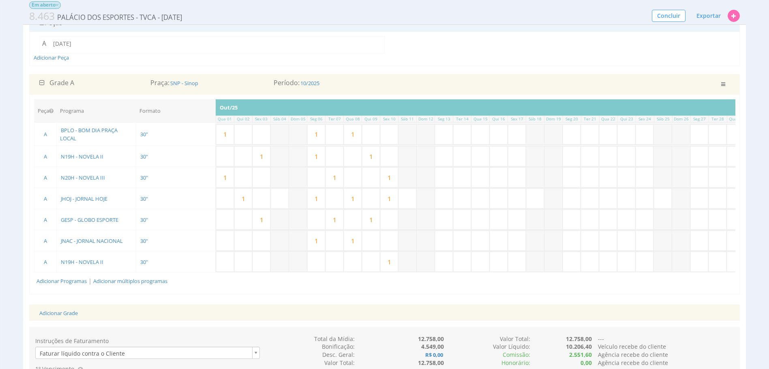
click at [322, 158] on input "1" at bounding box center [316, 156] width 18 height 20
click at [322, 237] on input "1" at bounding box center [316, 241] width 18 height 20
click at [361, 244] on input "1" at bounding box center [353, 241] width 18 height 20
click at [324, 136] on input "1" at bounding box center [316, 134] width 18 height 20
click at [609, 318] on div "Adicionar Grade" at bounding box center [384, 312] width 702 height 17
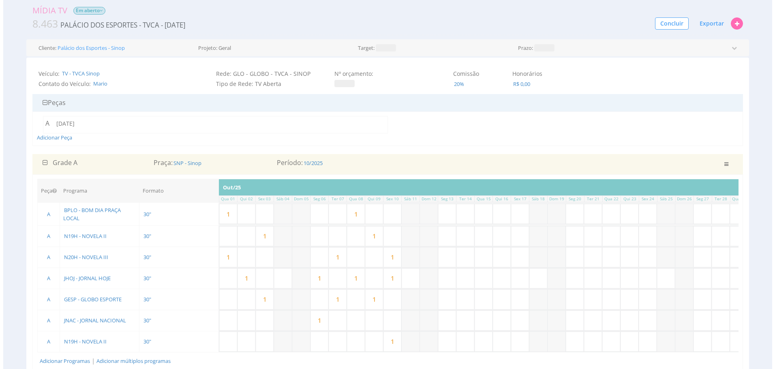
scroll to position [19, 0]
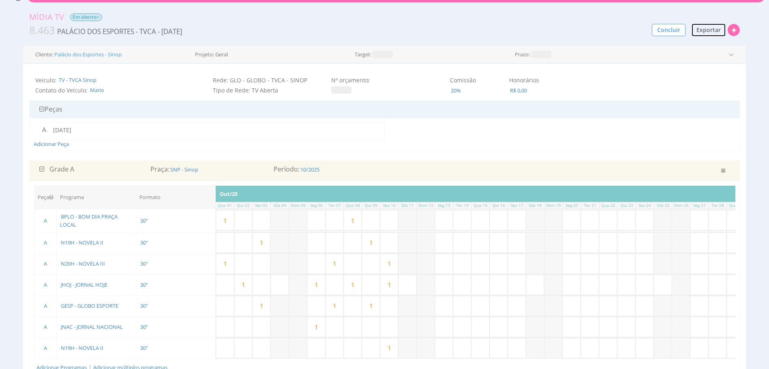
click at [707, 24] on button "Exportar" at bounding box center [708, 30] width 35 height 14
click at [683, 41] on link "PDF / Imprimir" at bounding box center [693, 45] width 64 height 11
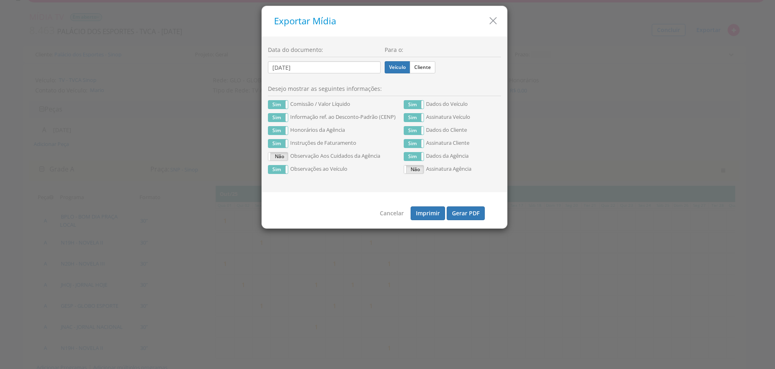
drag, startPoint x: 417, startPoint y: 68, endPoint x: 427, endPoint y: 113, distance: 46.1
click at [417, 68] on label "Cliente" at bounding box center [423, 67] width 26 height 12
click at [0, 0] on input "Cliente" at bounding box center [0, 0] width 0 height 0
click at [468, 211] on button "Gerar PDF" at bounding box center [466, 213] width 38 height 14
click at [402, 65] on label "Veículo" at bounding box center [398, 67] width 26 height 12
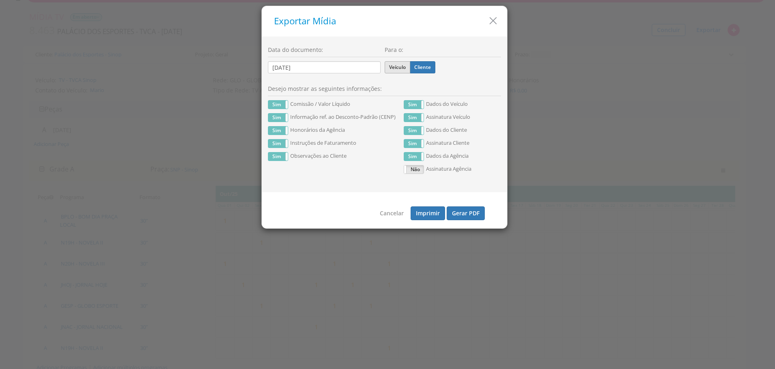
click at [0, 0] on input "Veículo" at bounding box center [0, 0] width 0 height 0
click at [465, 215] on button "Gerar PDF" at bounding box center [466, 213] width 38 height 14
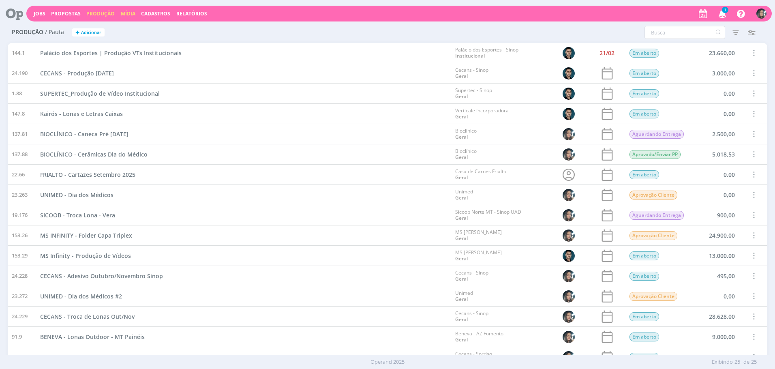
click at [129, 12] on link "Mídia" at bounding box center [128, 13] width 15 height 7
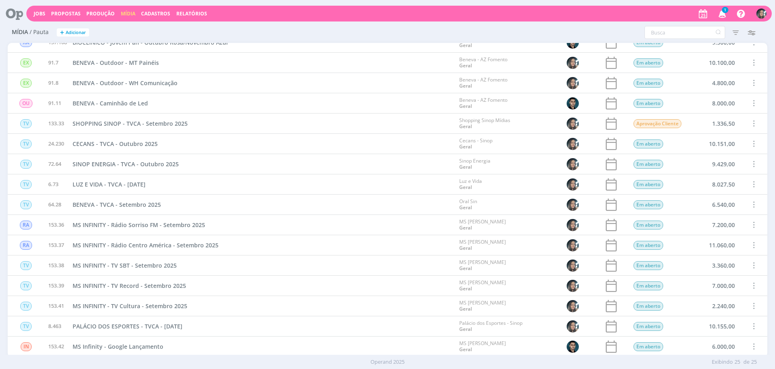
scroll to position [213, 0]
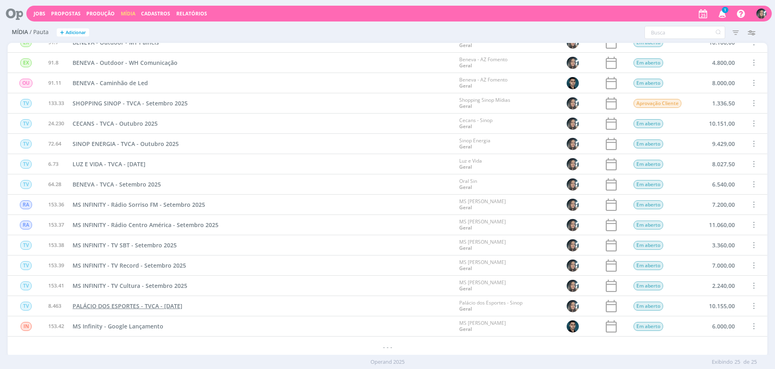
click at [148, 310] on link "PALÁCIO DOS ESPORTES - TVCA - [DATE]" at bounding box center [128, 305] width 110 height 9
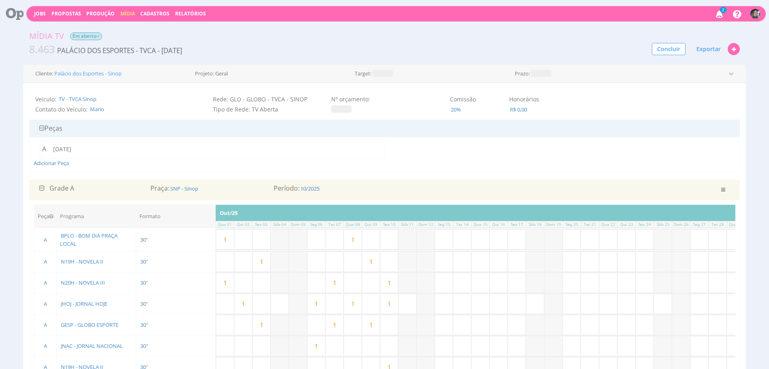
click at [124, 8] on div "Jobs Propostas Produção [GEOGRAPHIC_DATA] Cadastros Relatórios 2 Notificações a…" at bounding box center [395, 13] width 739 height 15
click at [124, 11] on link "Mídia" at bounding box center [127, 13] width 15 height 7
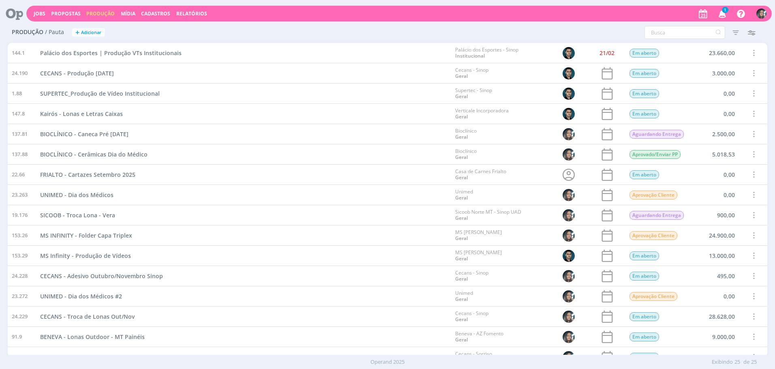
click at [147, 16] on span "Cadastros" at bounding box center [155, 13] width 29 height 7
click at [184, 24] on link "Clientes" at bounding box center [158, 27] width 68 height 13
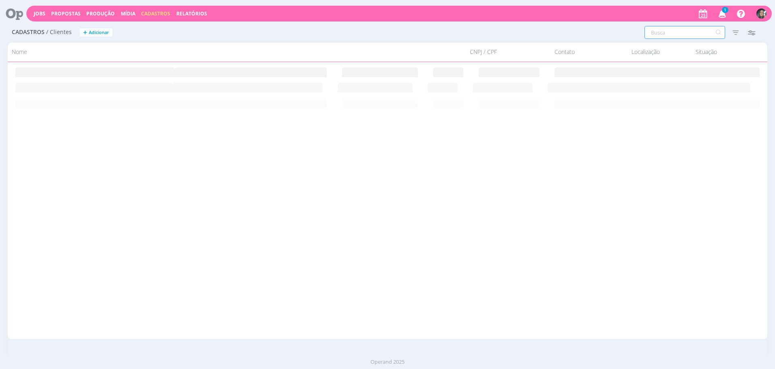
click at [665, 35] on input "text" at bounding box center [684, 32] width 81 height 13
type input "curado se"
click at [47, 77] on span "Curado Corretora e Administradora de Seguros LTDA" at bounding box center [68, 77] width 113 height 6
click at [73, 74] on span "Curado Corretora e Administradora de Seguros LTDA" at bounding box center [68, 77] width 113 height 6
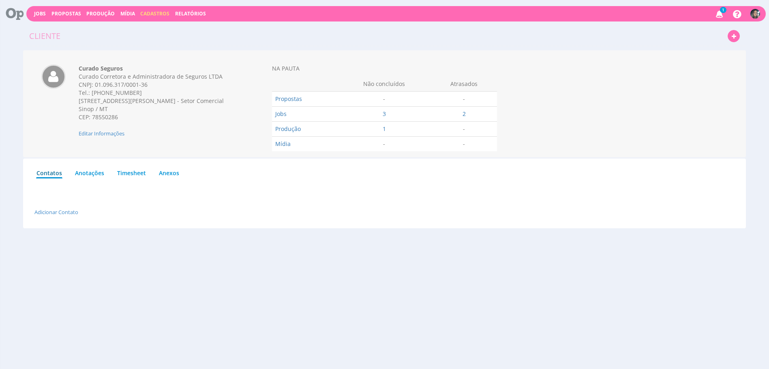
drag, startPoint x: 80, startPoint y: 69, endPoint x: 131, endPoint y: 115, distance: 68.9
click at [131, 114] on div "Curado Seguros Curado Corretora e Administradora de Seguros LTDA CNPJ: [PHONE_N…" at bounding box center [157, 92] width 156 height 57
copy div "Curado Seguros Curado Corretora e Administradora de Seguros LTDA CNPJ: [PHONE_N…"
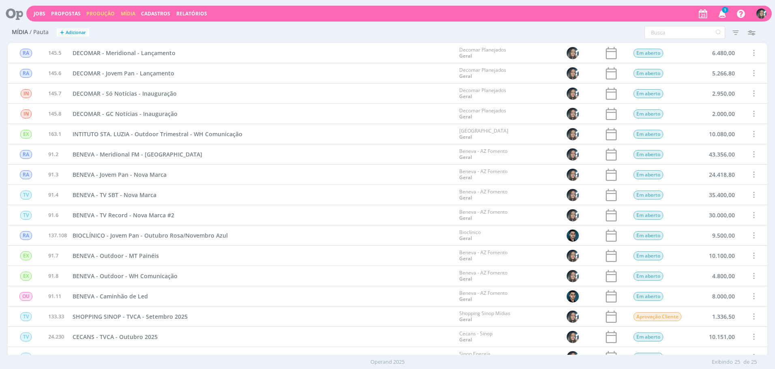
click at [103, 12] on link "Produção" at bounding box center [100, 13] width 28 height 7
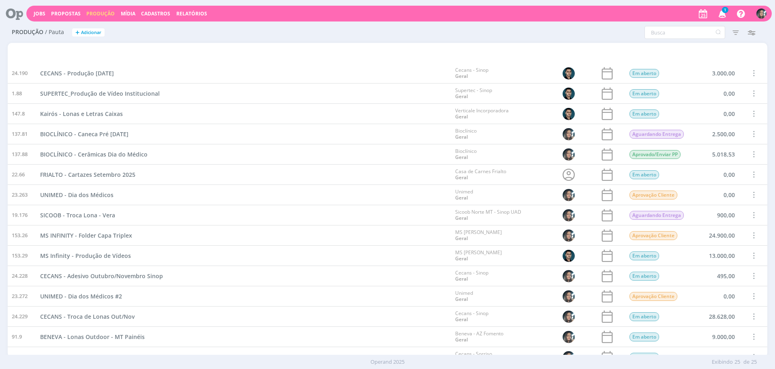
scroll to position [213, 0]
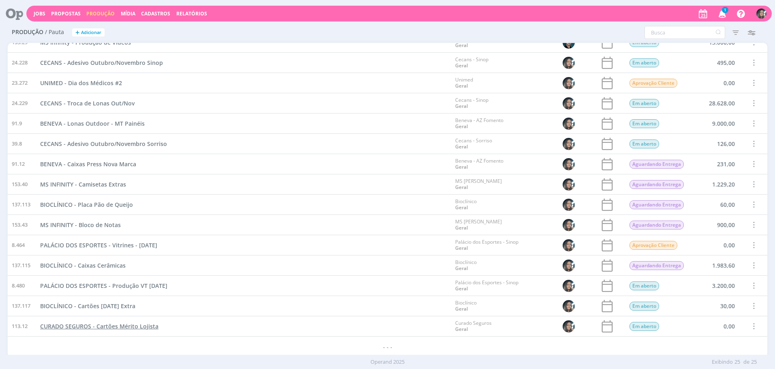
click at [136, 324] on span "CURADO SEGUROS - Cartões Mérito Lojista" at bounding box center [99, 326] width 118 height 8
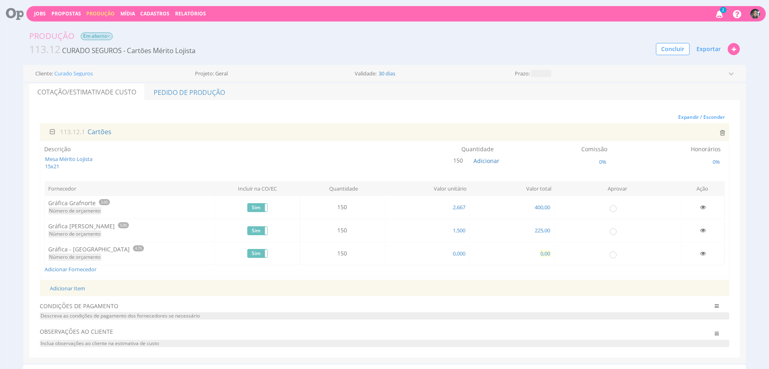
click at [548, 252] on span "0,00" at bounding box center [544, 253] width 11 height 7
type input "290,00"
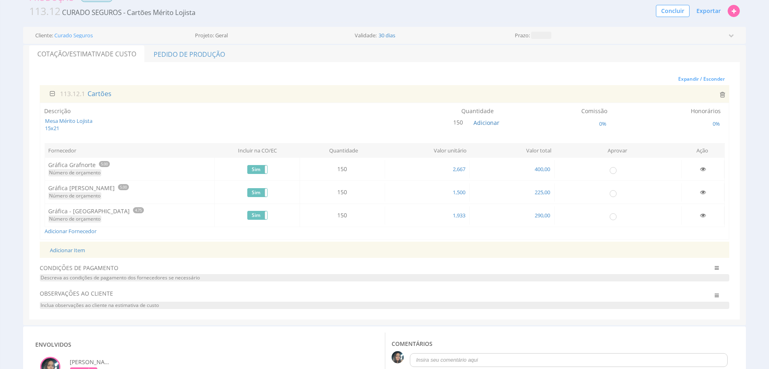
scroll to position [100, 0]
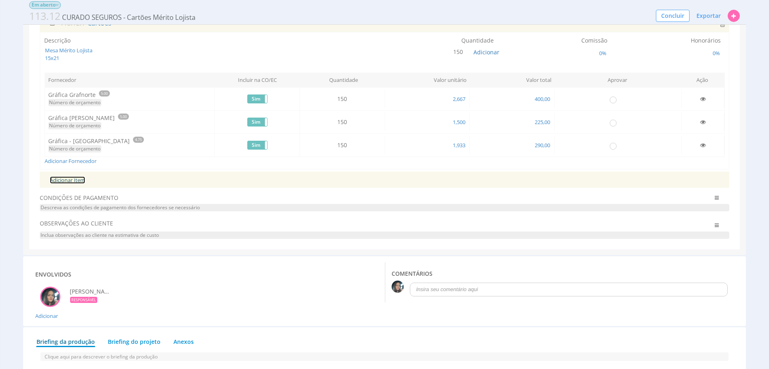
click at [67, 180] on link "Adicionar Item" at bounding box center [67, 179] width 35 height 7
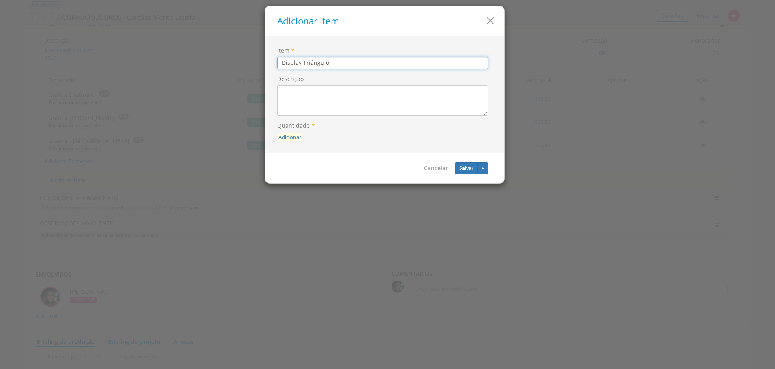
type input "Display Triângulo"
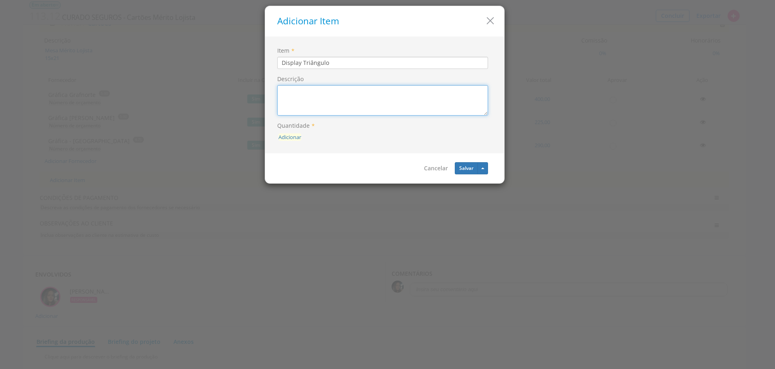
click at [288, 107] on textarea "Descrição" at bounding box center [382, 100] width 211 height 30
type textarea "E"
click at [323, 101] on textarea "15x21, Triângulo - Em Papel" at bounding box center [382, 100] width 211 height 30
type textarea "15x21, Triângulo - Em Papel"
click at [288, 134] on button "Adicionar" at bounding box center [289, 137] width 23 height 8
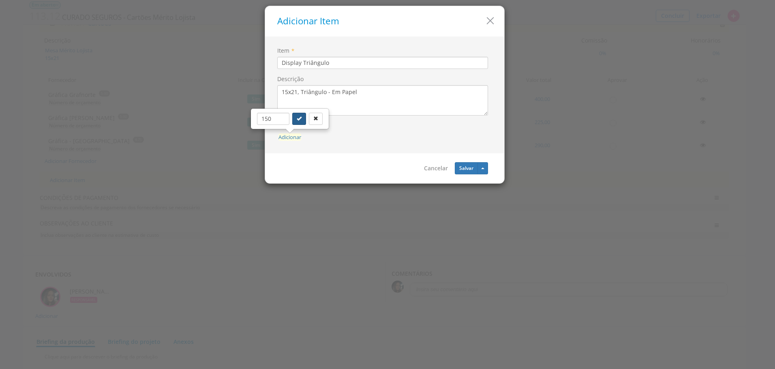
type input "150"
click at [297, 117] on icon "submit" at bounding box center [299, 118] width 5 height 5
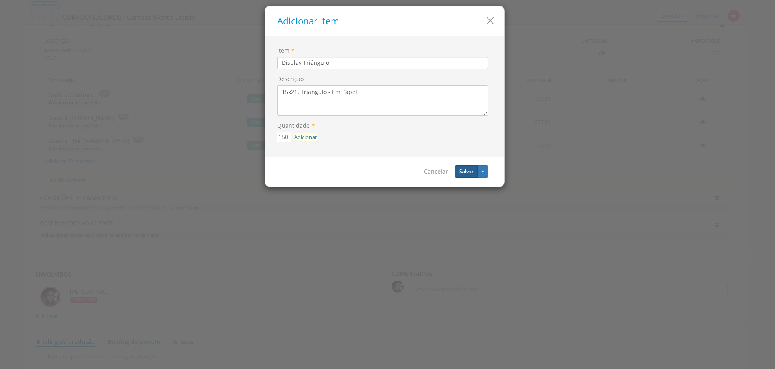
click at [469, 165] on button "Salvar" at bounding box center [466, 171] width 23 height 12
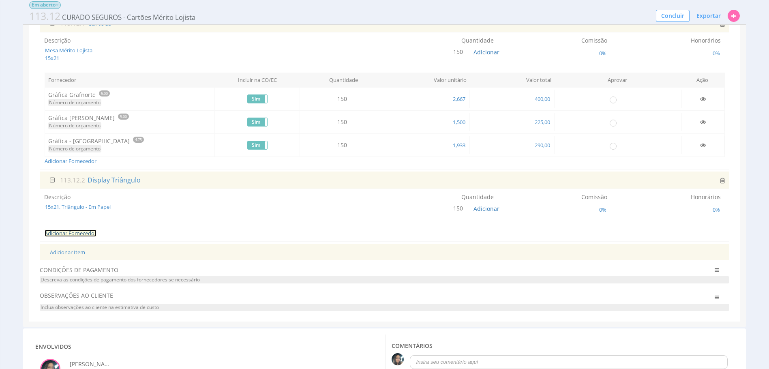
click at [89, 231] on link "Adicionar Fornecedor" at bounding box center [71, 232] width 52 height 7
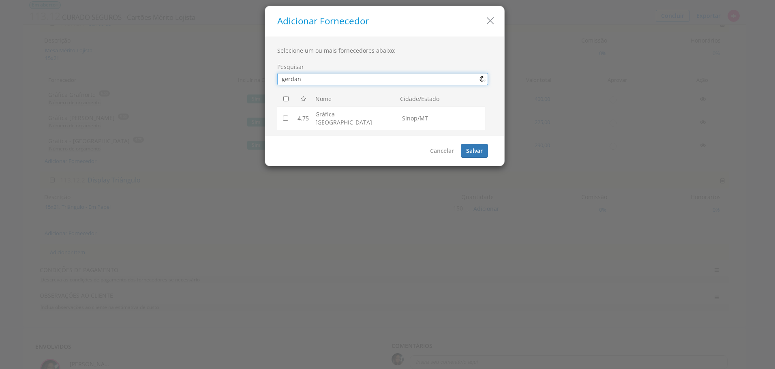
type input "gerdan"
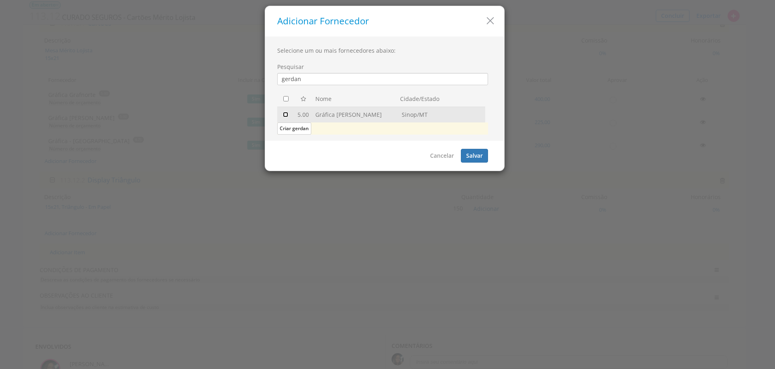
click at [287, 114] on input "checkbox" at bounding box center [285, 114] width 5 height 5
checkbox input "true"
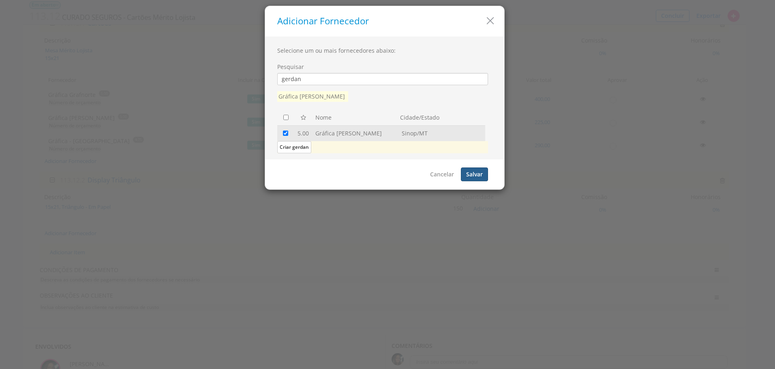
click at [472, 172] on button "Salvar" at bounding box center [474, 174] width 27 height 14
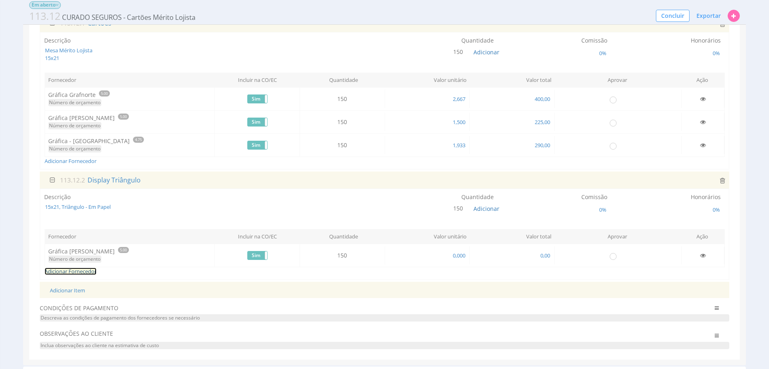
click at [83, 268] on link "Adicionar Fornecedor" at bounding box center [71, 270] width 52 height 7
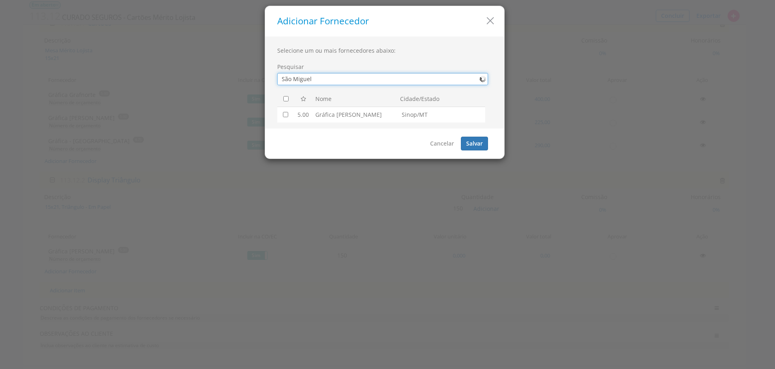
type input "São Miguel"
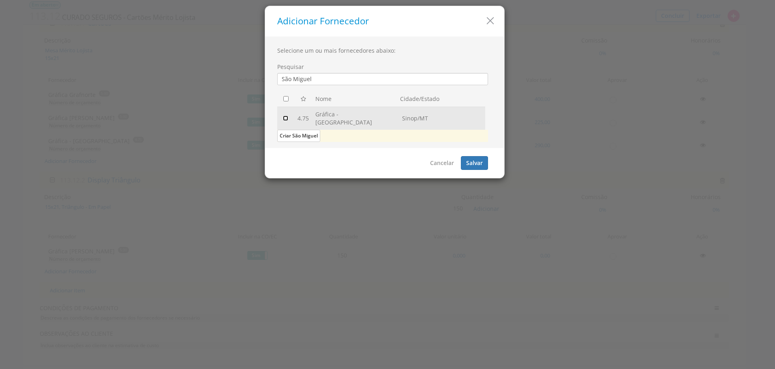
click at [285, 115] on input "checkbox" at bounding box center [285, 117] width 5 height 5
checkbox input "true"
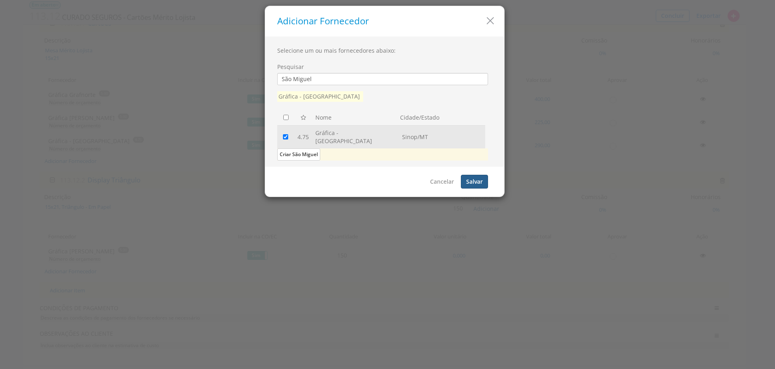
click at [468, 175] on button "Salvar" at bounding box center [474, 182] width 27 height 14
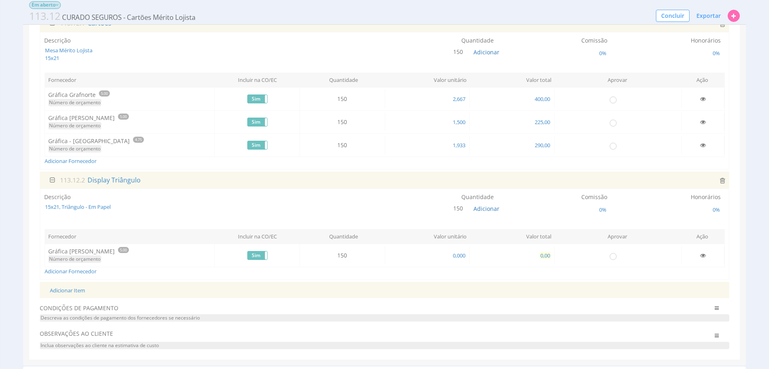
click at [545, 256] on span "0,00" at bounding box center [544, 255] width 11 height 7
type input "420,00"
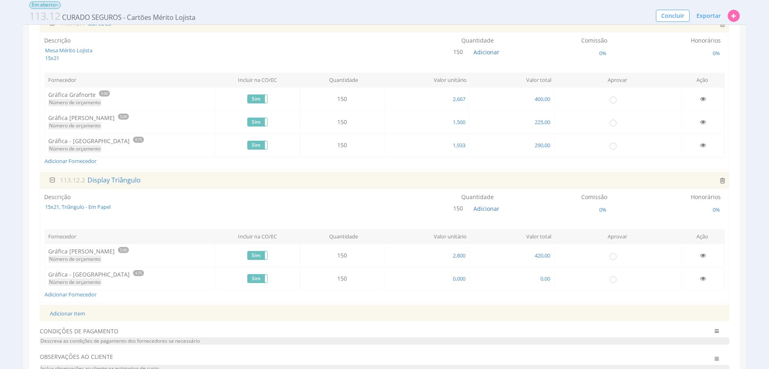
click at [160, 196] on div "Descrição 15x21, Triângulo - Em Papel" at bounding box center [184, 198] width 280 height 10
click at [161, 202] on div "Descrição 15x21, Triângulo - Em Papel" at bounding box center [184, 198] width 280 height 10
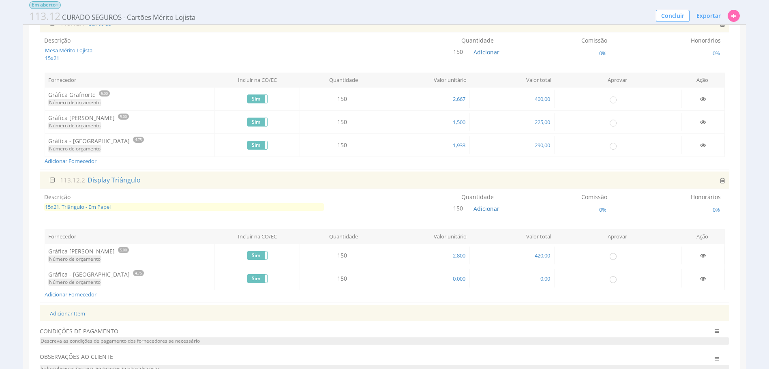
click at [162, 205] on span "15x21, Triângulo - Em Papel" at bounding box center [184, 207] width 280 height 8
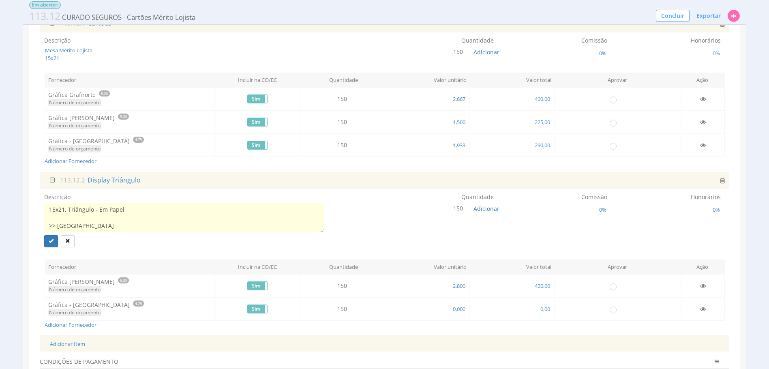
scroll to position [6, 0]
type textarea "15x21, Triângulo - Em Papel >> SÃO MIGUEL 150 DISPLAY DE MESA TAMANHO FECHADO 1…"
click at [36, 256] on div "Expandir / Esconder 113.12.1 Cartões Descrição Mesa Mérito Lojista 15x21 Quanti…" at bounding box center [384, 202] width 710 height 421
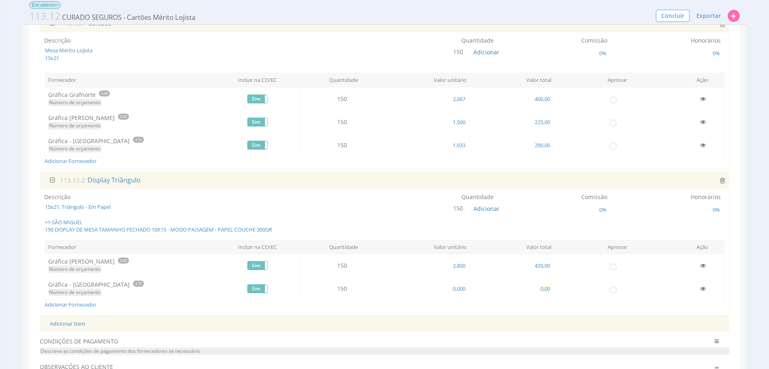
click at [542, 289] on span "0,00" at bounding box center [544, 288] width 11 height 7
type input "680,00"
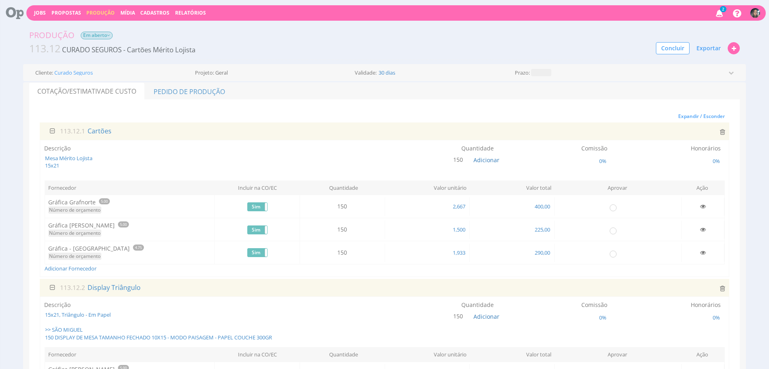
scroll to position [0, 0]
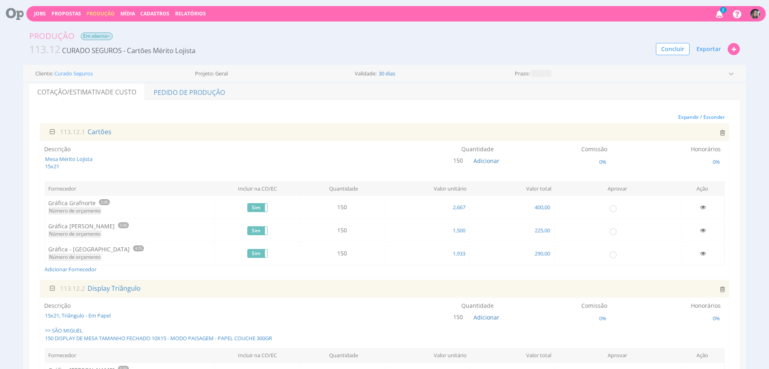
click at [706, 41] on div "Produção Em aberto" at bounding box center [384, 36] width 722 height 12
click at [704, 47] on span "Exportar" at bounding box center [708, 49] width 24 height 8
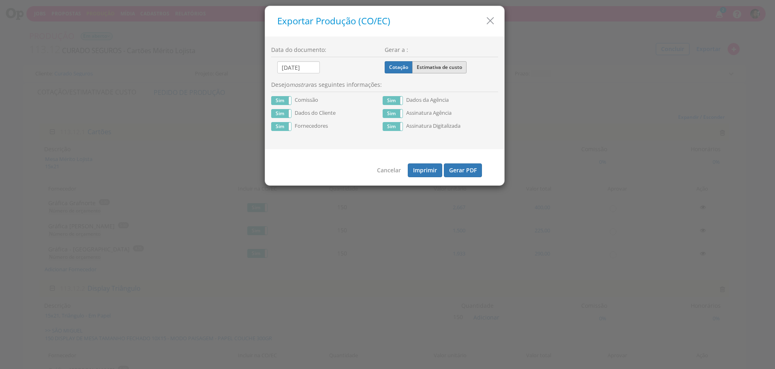
click at [457, 67] on label "Estimativa de custo" at bounding box center [439, 67] width 54 height 12
click at [0, 0] on input "Estimativa de custo" at bounding box center [0, 0] width 0 height 0
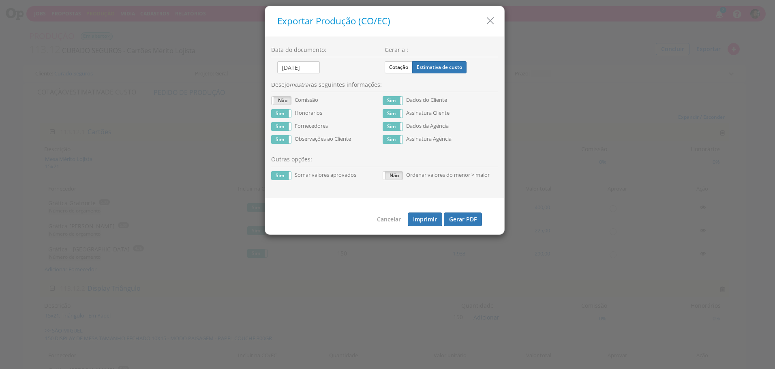
click at [292, 120] on div "Sim Não Honorários" at bounding box center [326, 115] width 111 height 13
click at [289, 117] on span at bounding box center [291, 113] width 5 height 8
click at [455, 220] on button "Gerar PDF" at bounding box center [463, 219] width 38 height 14
click at [491, 17] on icon "button" at bounding box center [490, 21] width 12 height 12
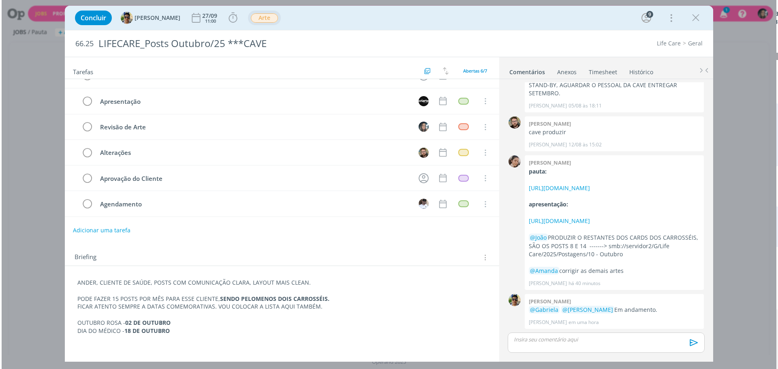
scroll to position [17, 0]
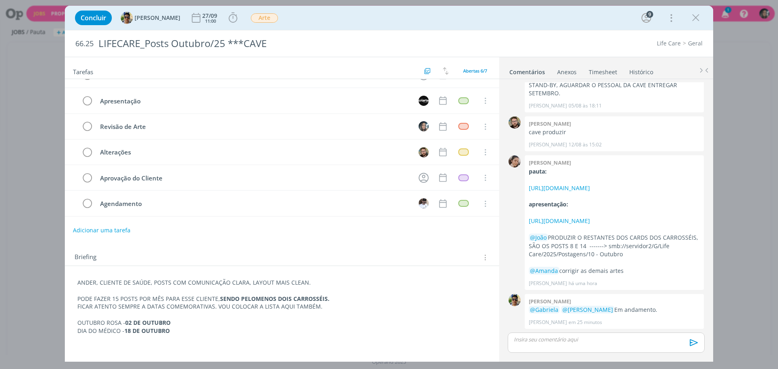
click at [734, 165] on div "Concluir João 27/09 11:00 Iniciar Apontar Data * 25/09/2025 Horas * 00:00 Taref…" at bounding box center [389, 184] width 778 height 369
click at [580, 335] on div "dialog" at bounding box center [606, 342] width 197 height 20
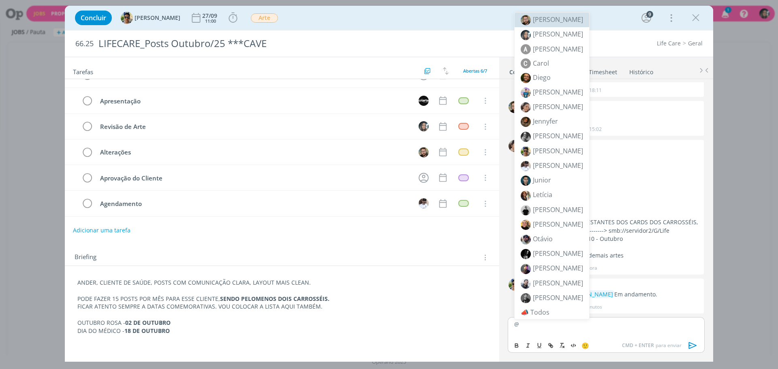
click at [549, 24] on span "Alisson" at bounding box center [558, 19] width 50 height 9
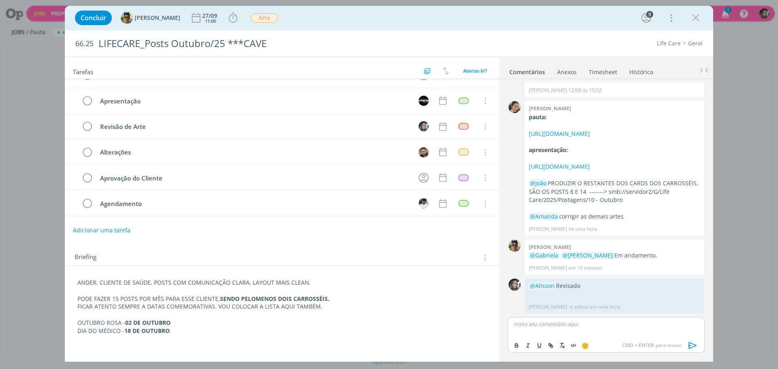
scroll to position [205, 0]
drag, startPoint x: 699, startPoint y: 17, endPoint x: 486, endPoint y: 4, distance: 213.1
click at [699, 17] on icon "dialog" at bounding box center [696, 18] width 12 height 12
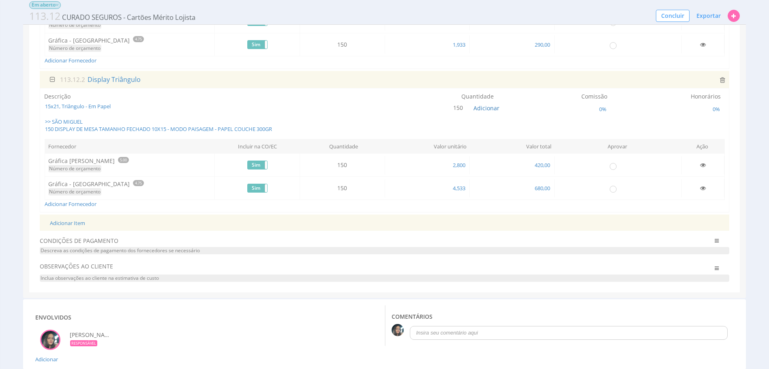
scroll to position [203, 0]
click at [613, 160] on input "radio" at bounding box center [613, 163] width 8 height 8
radio input "true"
click at [535, 158] on td "420,00" at bounding box center [512, 163] width 85 height 18
click at [536, 160] on span "420,00" at bounding box center [542, 162] width 17 height 7
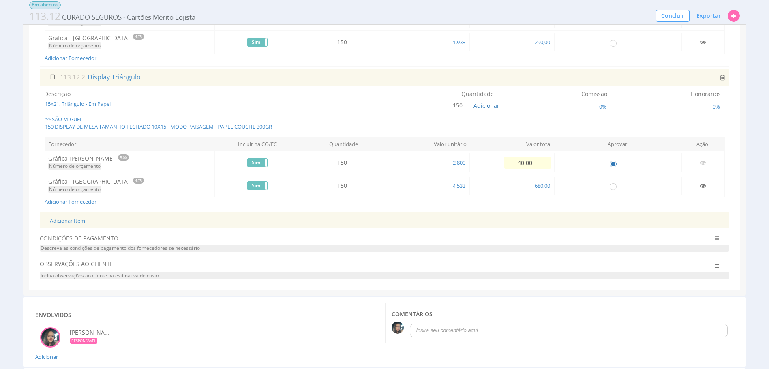
type input "400,00"
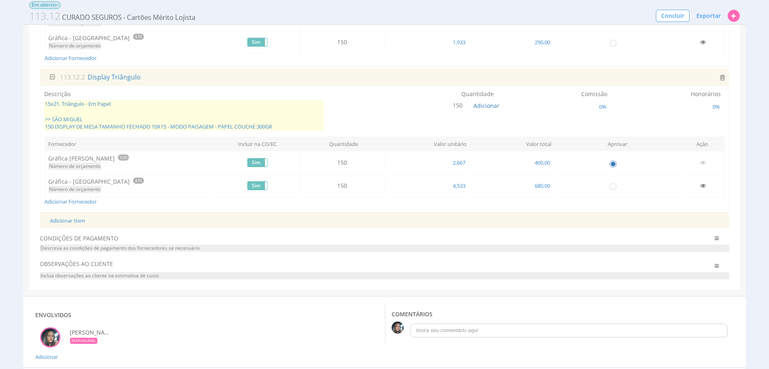
click at [242, 111] on span "15x21, Triângulo - Em Papel >> SÃO MIGUEL 150 DISPLAY DE MESA TAMANHO FECHADO 1…" at bounding box center [184, 115] width 280 height 30
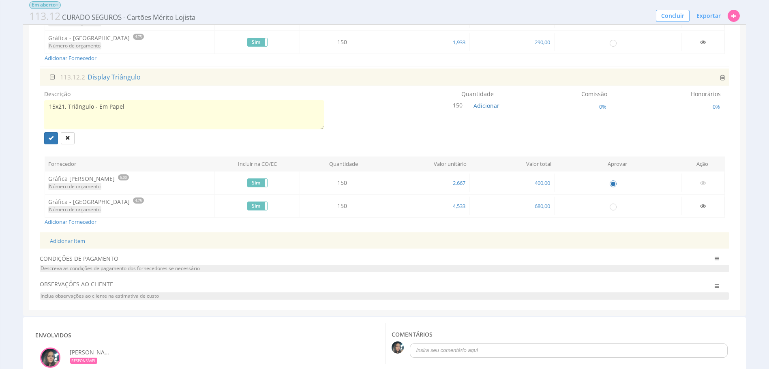
scroll to position [0, 0]
drag, startPoint x: 308, startPoint y: 122, endPoint x: 45, endPoint y: 115, distance: 263.5
click at [45, 115] on textarea "15x21, Triângulo - Em Papel" at bounding box center [184, 114] width 280 height 29
type textarea "15x21, Triângulo - Em Papel"
click at [51, 140] on icon "submit" at bounding box center [51, 137] width 5 height 5
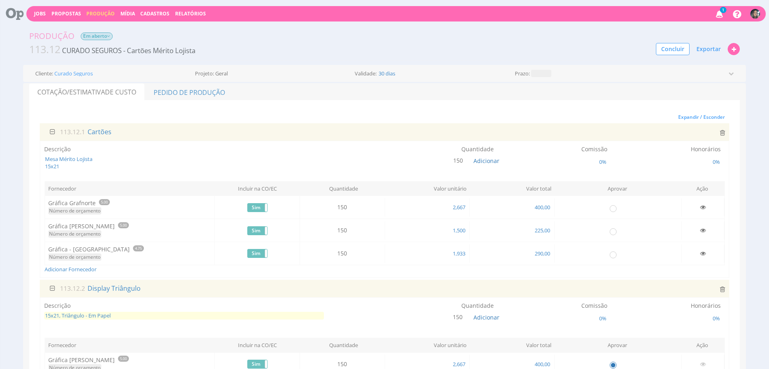
click at [146, 316] on span "15x21, Triângulo - Em Papel" at bounding box center [184, 316] width 280 height 8
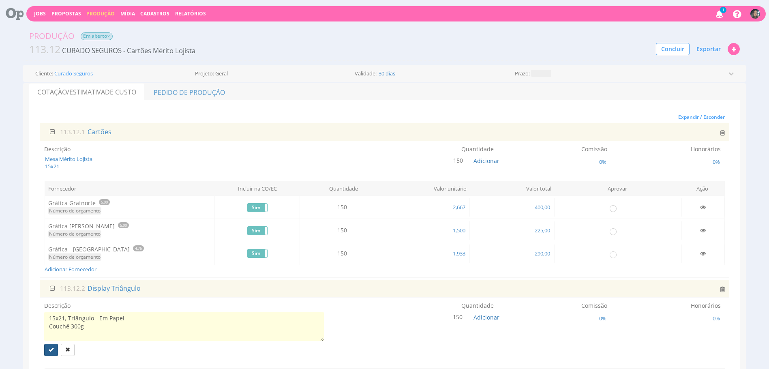
type textarea "15x21, Triângulo - Em Papel Couchê 300g"
click at [51, 344] on button "submit" at bounding box center [51, 350] width 14 height 12
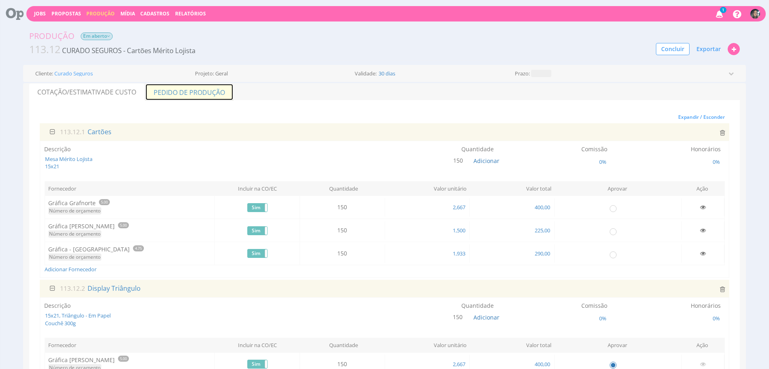
click at [214, 86] on link "Pedido de Produção" at bounding box center [189, 91] width 88 height 17
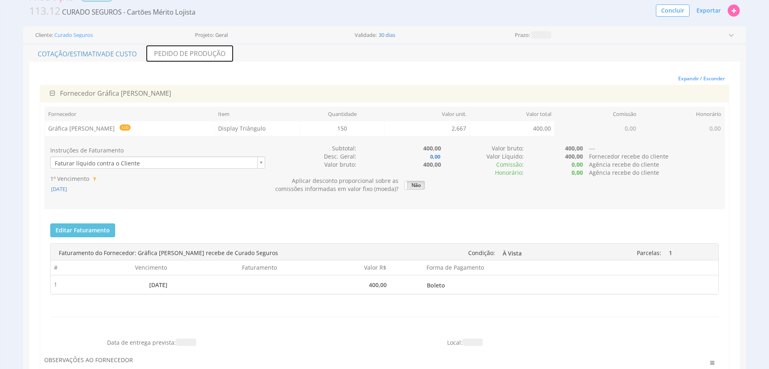
scroll to position [43, 0]
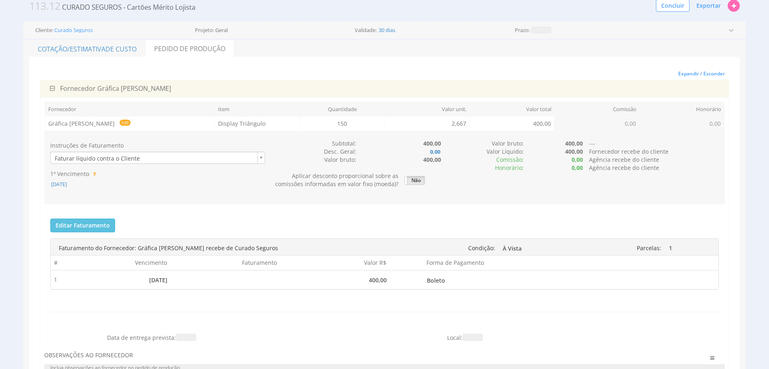
drag, startPoint x: 77, startPoint y: 183, endPoint x: 92, endPoint y: 188, distance: 16.3
click at [68, 183] on span "25/09/2025" at bounding box center [58, 183] width 17 height 7
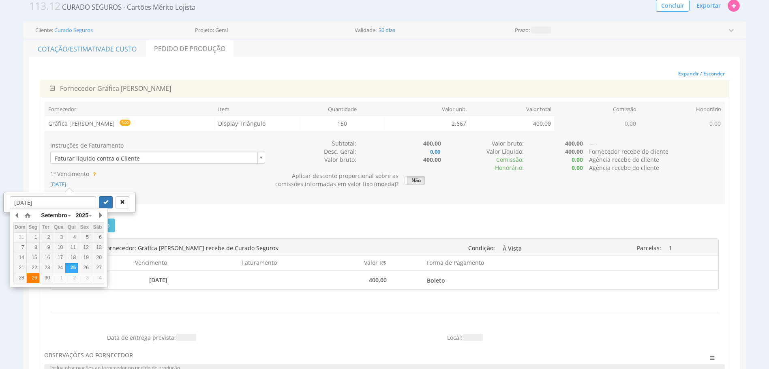
click at [37, 274] on td "29" at bounding box center [32, 278] width 13 height 10
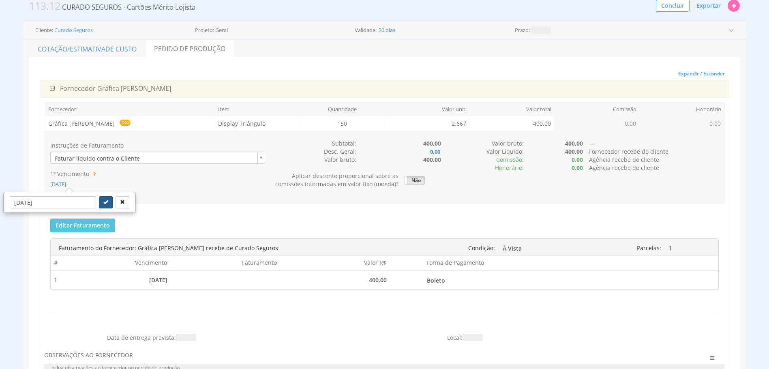
click at [101, 202] on button "submit" at bounding box center [106, 202] width 14 height 12
type input "29/09/2025"
click at [94, 229] on button "Editar Faturamento" at bounding box center [82, 225] width 65 height 14
click at [184, 211] on div "Instruções de Faturamento Faturar líquido contra o Cliente 1º Vencimento 29/09/…" at bounding box center [384, 255] width 680 height 248
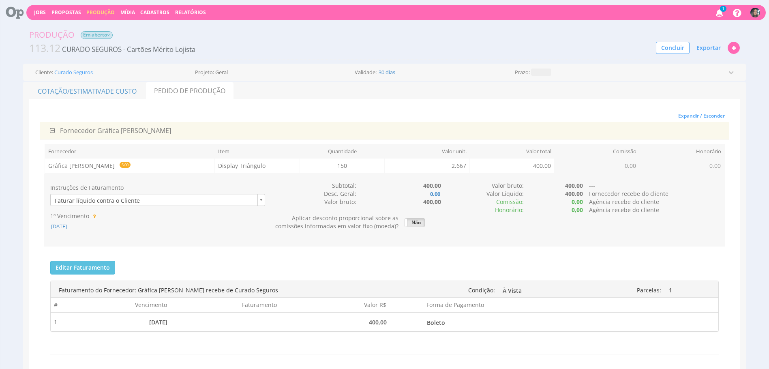
scroll to position [0, 0]
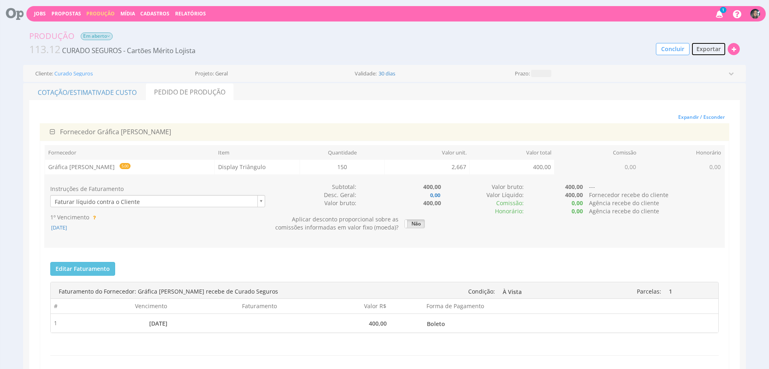
click at [695, 55] on button "Exportar" at bounding box center [708, 49] width 35 height 14
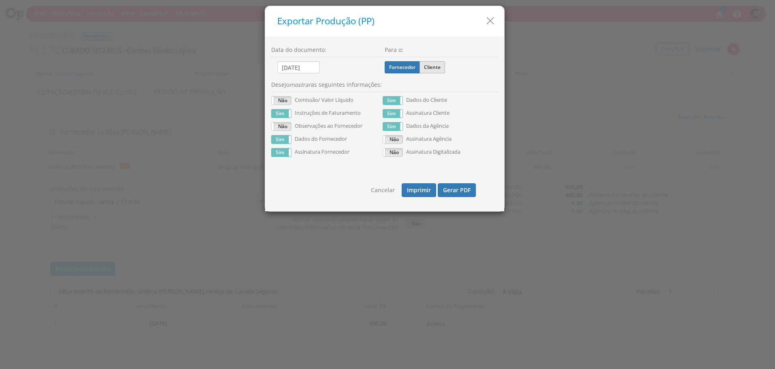
click at [430, 66] on label "Cliente" at bounding box center [432, 67] width 26 height 12
click at [0, 0] on input "Cliente" at bounding box center [0, 0] width 0 height 0
click at [456, 194] on button "Gerar PDF" at bounding box center [457, 190] width 38 height 14
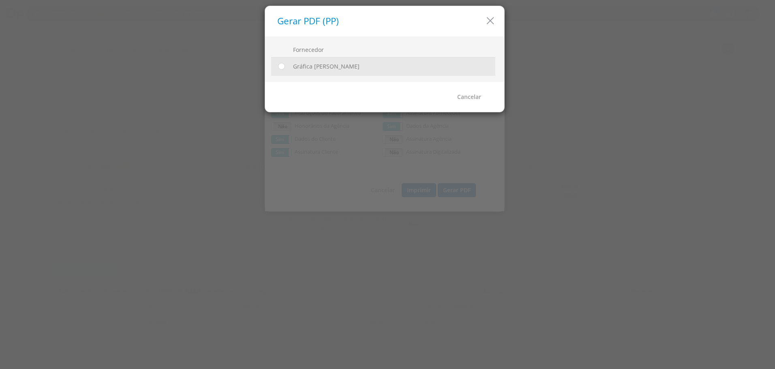
click at [275, 68] on div at bounding box center [280, 67] width 12 height 12
click at [277, 69] on input "radio" at bounding box center [281, 66] width 8 height 8
radio input "true"
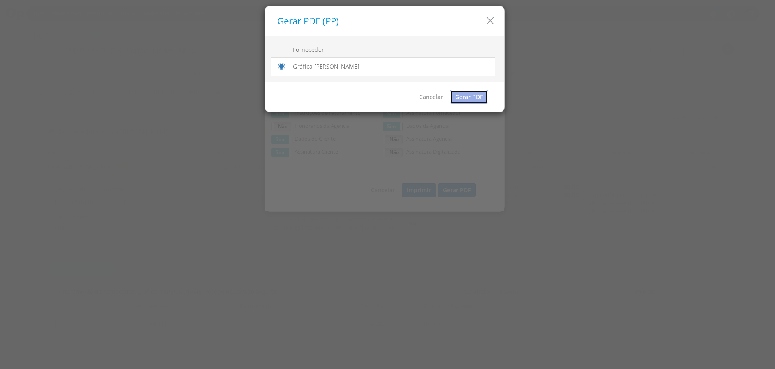
click at [451, 95] on link "Gerar PDF" at bounding box center [469, 97] width 38 height 14
click at [487, 23] on icon "button" at bounding box center [490, 21] width 12 height 12
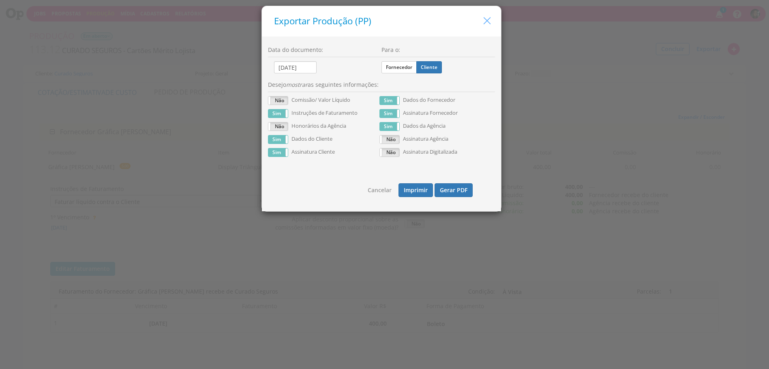
click at [487, 23] on icon "button" at bounding box center [487, 21] width 12 height 12
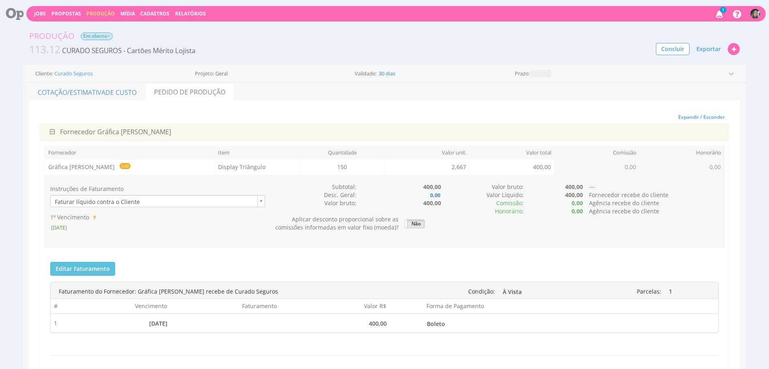
click at [63, 225] on span "[DATE]" at bounding box center [58, 227] width 17 height 7
click at [100, 246] on button "submit" at bounding box center [106, 245] width 14 height 12
type input "[DATE]"
click at [713, 51] on span "Exportar" at bounding box center [708, 49] width 24 height 8
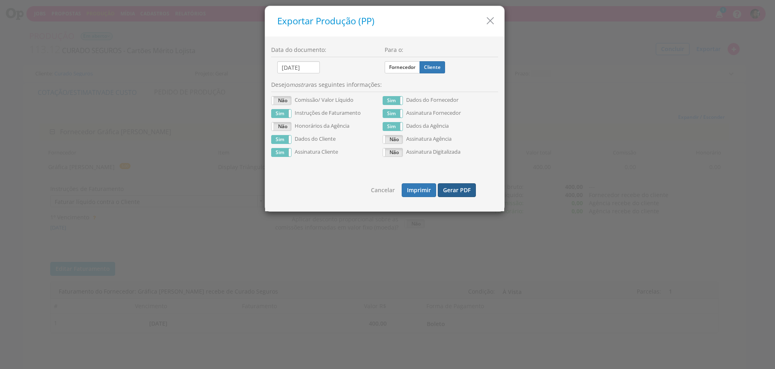
click at [443, 185] on button "Gerar PDF" at bounding box center [457, 190] width 38 height 14
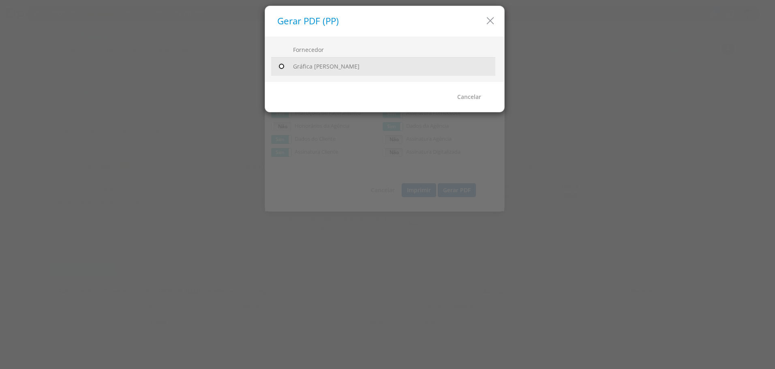
click at [282, 66] on input "radio" at bounding box center [281, 66] width 8 height 8
radio input "true"
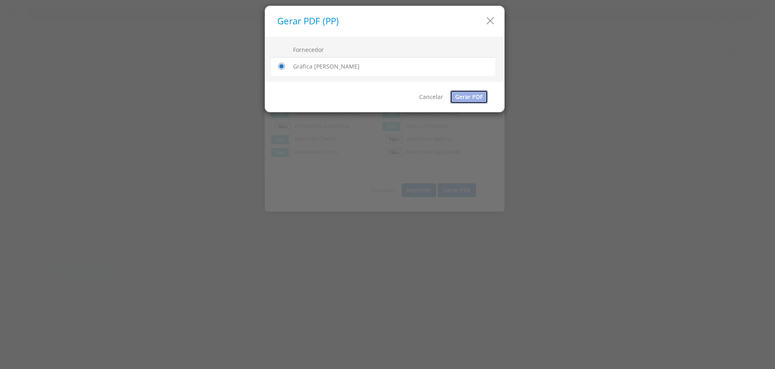
click at [472, 92] on link "Gerar PDF" at bounding box center [469, 97] width 38 height 14
click at [493, 21] on icon "button" at bounding box center [490, 21] width 12 height 12
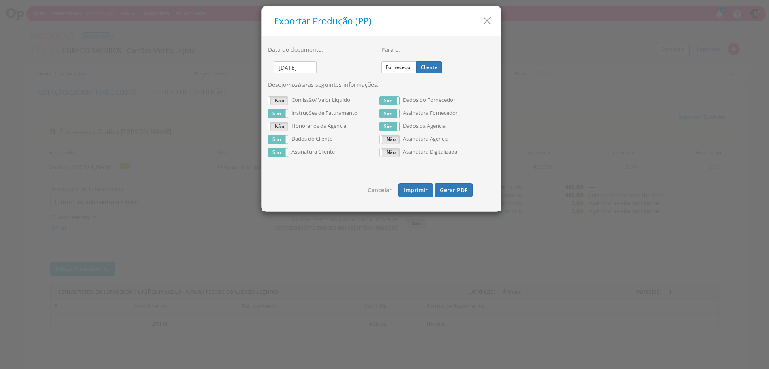
click at [493, 21] on h5 "Exportar Produção (PP)" at bounding box center [384, 21] width 221 height 10
click at [492, 21] on icon "button" at bounding box center [487, 21] width 12 height 12
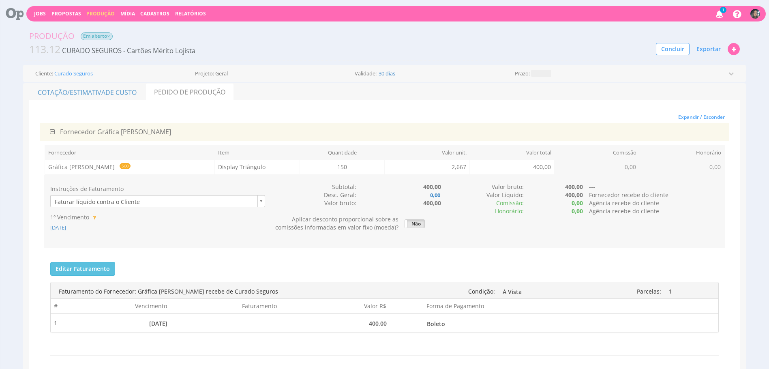
click at [90, 32] on div "Produção Em aberto" at bounding box center [384, 36] width 722 height 12
click at [96, 41] on div "Produção Em aberto" at bounding box center [384, 36] width 722 height 12
click at [96, 38] on span "Em aberto" at bounding box center [97, 36] width 32 height 8
click at [109, 11] on link "Produção" at bounding box center [100, 13] width 28 height 7
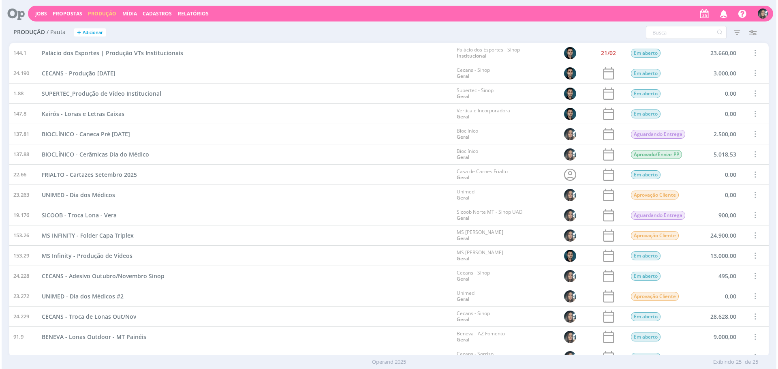
scroll to position [213, 0]
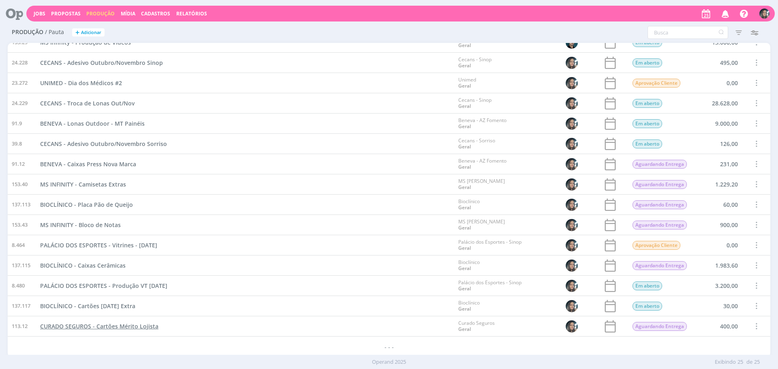
click at [151, 326] on span "CURADO SEGUROS - Cartões Mérito Lojista" at bounding box center [99, 326] width 118 height 8
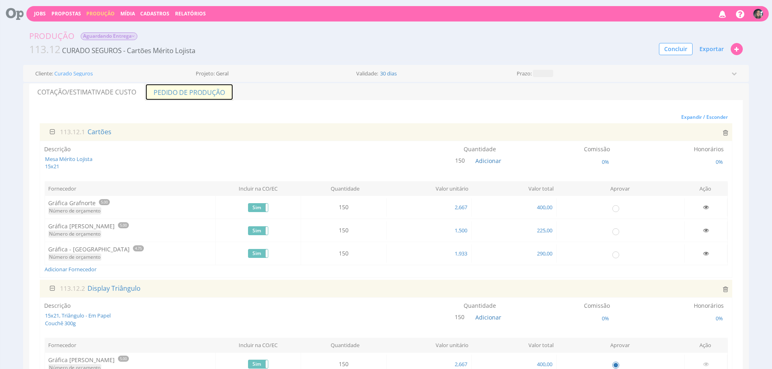
click at [163, 94] on link "Pedido de Produção" at bounding box center [189, 91] width 88 height 17
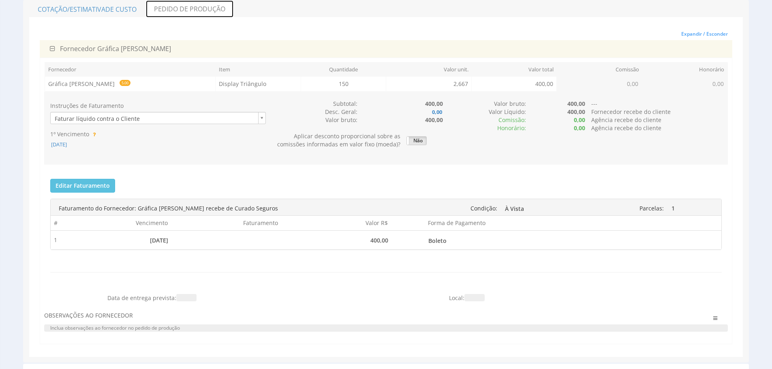
scroll to position [96, 0]
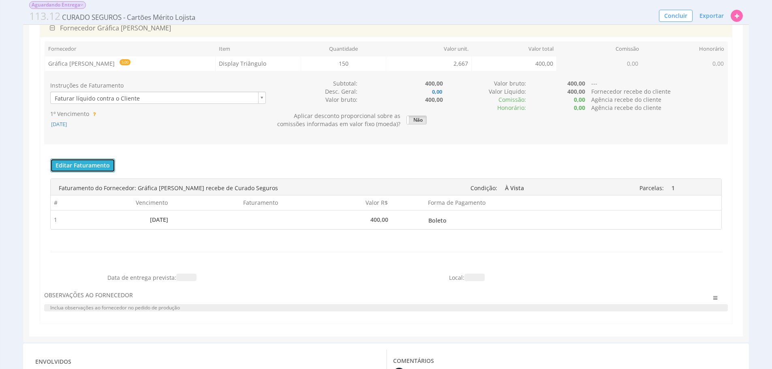
click at [100, 165] on button "Editar Faturamento" at bounding box center [82, 165] width 65 height 14
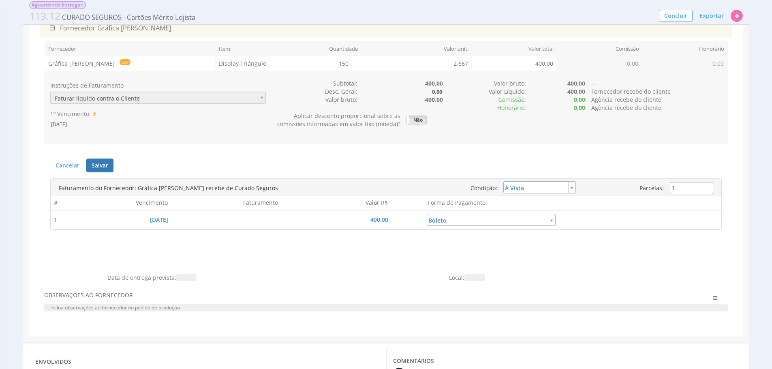
click at [438, 211] on td "Boleto" at bounding box center [475, 219] width 166 height 19
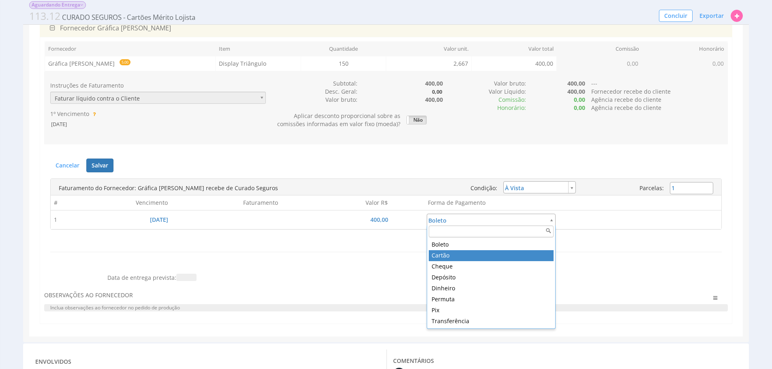
type input "10"
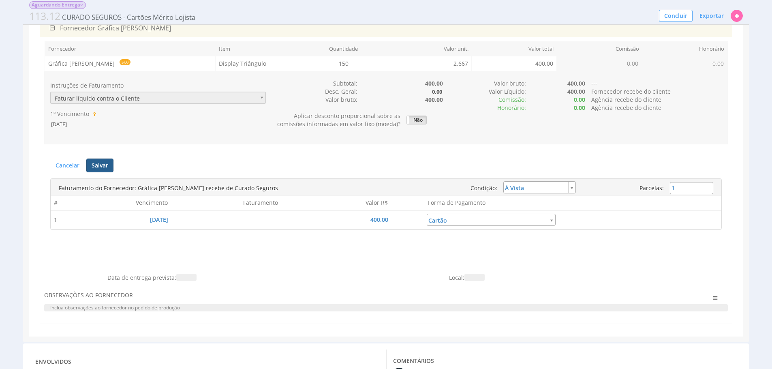
click at [105, 170] on button "Salvar" at bounding box center [99, 165] width 27 height 14
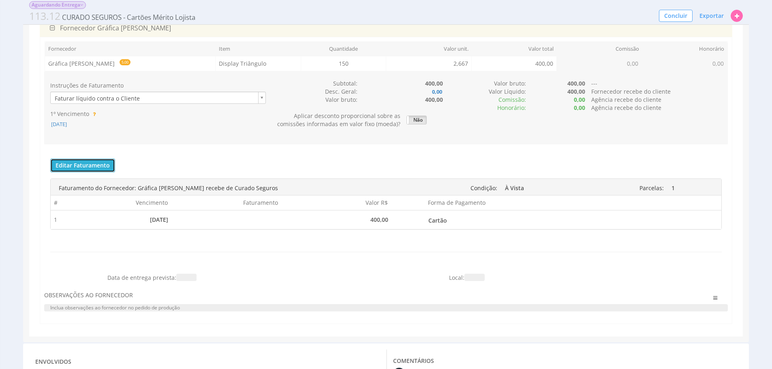
click at [96, 160] on button "Editar Faturamento" at bounding box center [82, 165] width 65 height 14
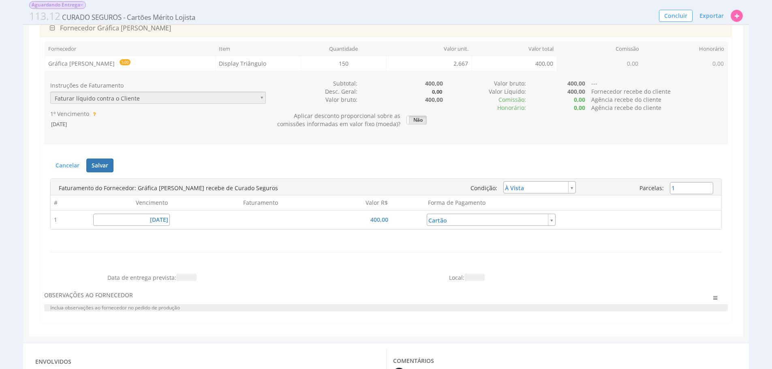
click at [146, 211] on td "[DATE]" at bounding box center [117, 219] width 110 height 19
click at [152, 221] on input "[DATE]" at bounding box center [131, 220] width 77 height 12
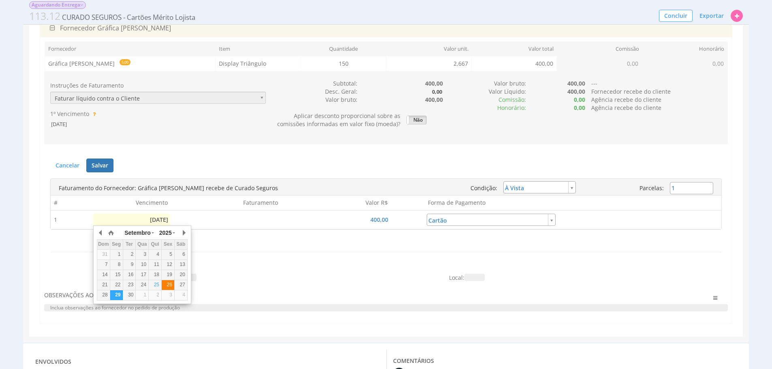
click at [167, 283] on div "26" at bounding box center [168, 284] width 13 height 7
type input "[DATE]"
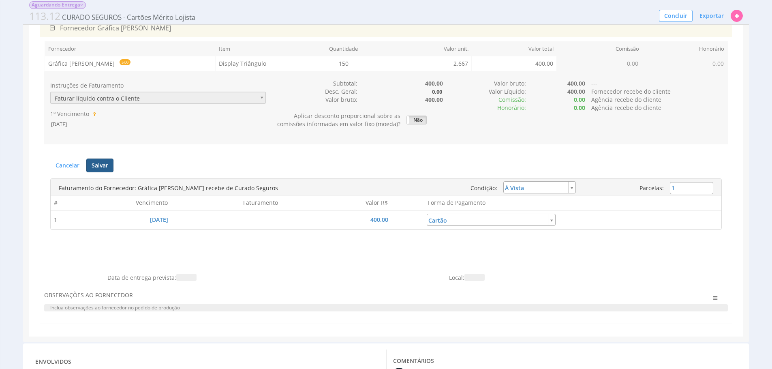
click at [98, 161] on button "Salvar" at bounding box center [99, 165] width 27 height 14
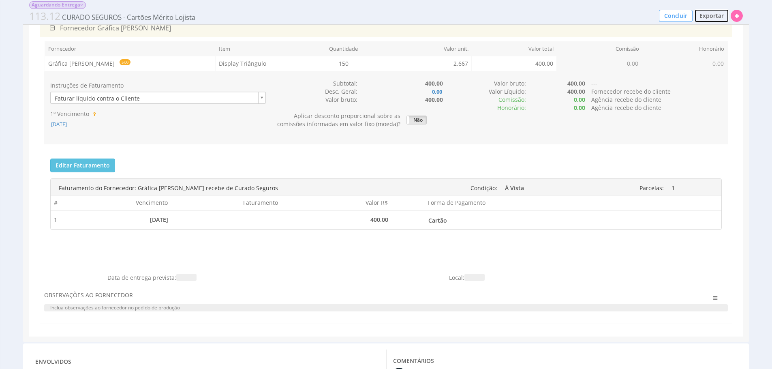
click at [715, 15] on span "Exportar" at bounding box center [711, 16] width 24 height 8
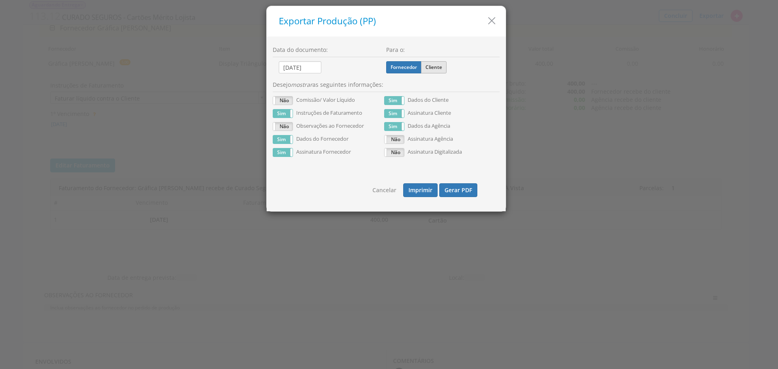
click at [429, 66] on label "Cliente" at bounding box center [434, 67] width 26 height 12
click at [0, 0] on input "Cliente" at bounding box center [0, 0] width 0 height 0
click at [466, 194] on button "Gerar PDF" at bounding box center [458, 190] width 38 height 14
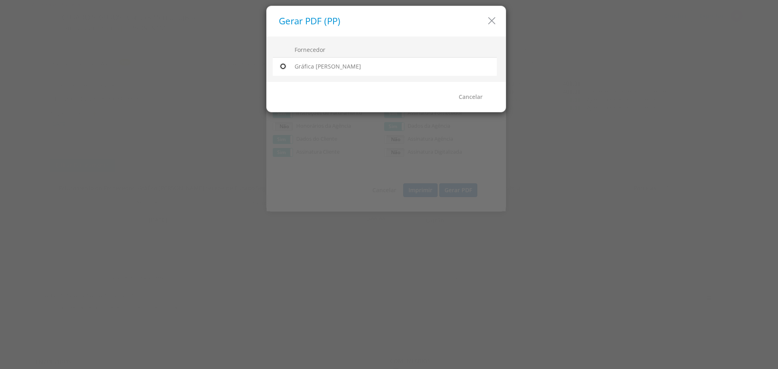
drag, startPoint x: 282, startPoint y: 66, endPoint x: 363, endPoint y: 83, distance: 83.6
click at [282, 65] on input "radio" at bounding box center [283, 66] width 8 height 8
radio input "true"
click at [474, 103] on div "Cancelar Gerar PDF" at bounding box center [386, 97] width 239 height 30
click at [478, 92] on link "Gerar PDF" at bounding box center [470, 97] width 38 height 14
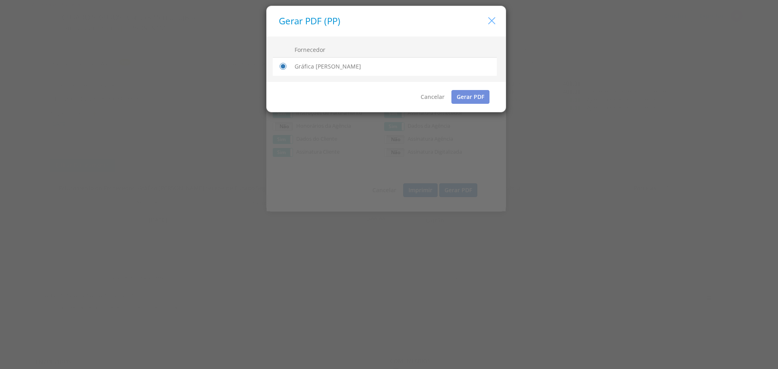
click at [486, 20] on icon "button" at bounding box center [492, 21] width 12 height 12
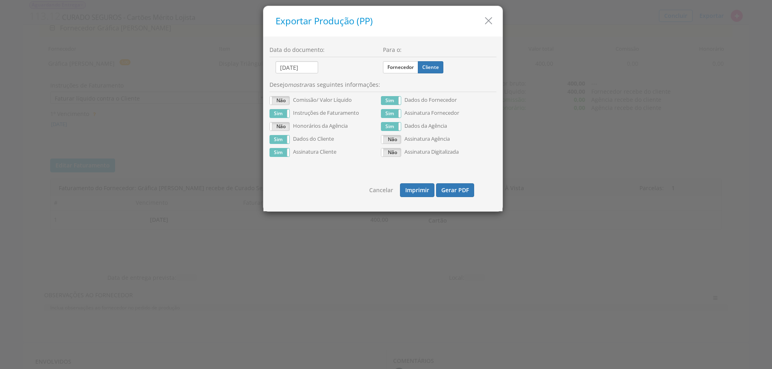
click at [486, 20] on icon "button" at bounding box center [489, 21] width 12 height 12
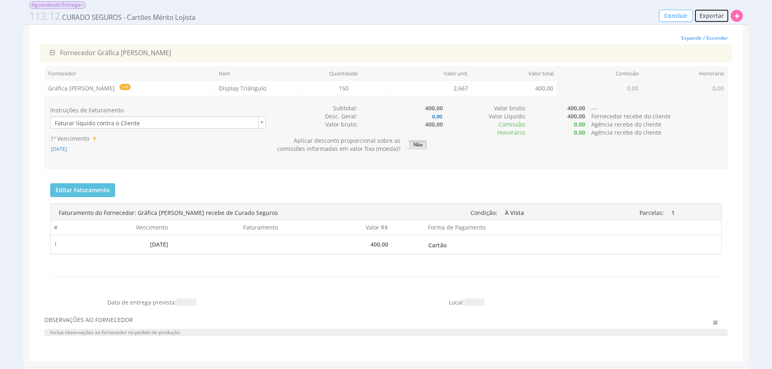
scroll to position [0, 0]
